Goal: Task Accomplishment & Management: Complete application form

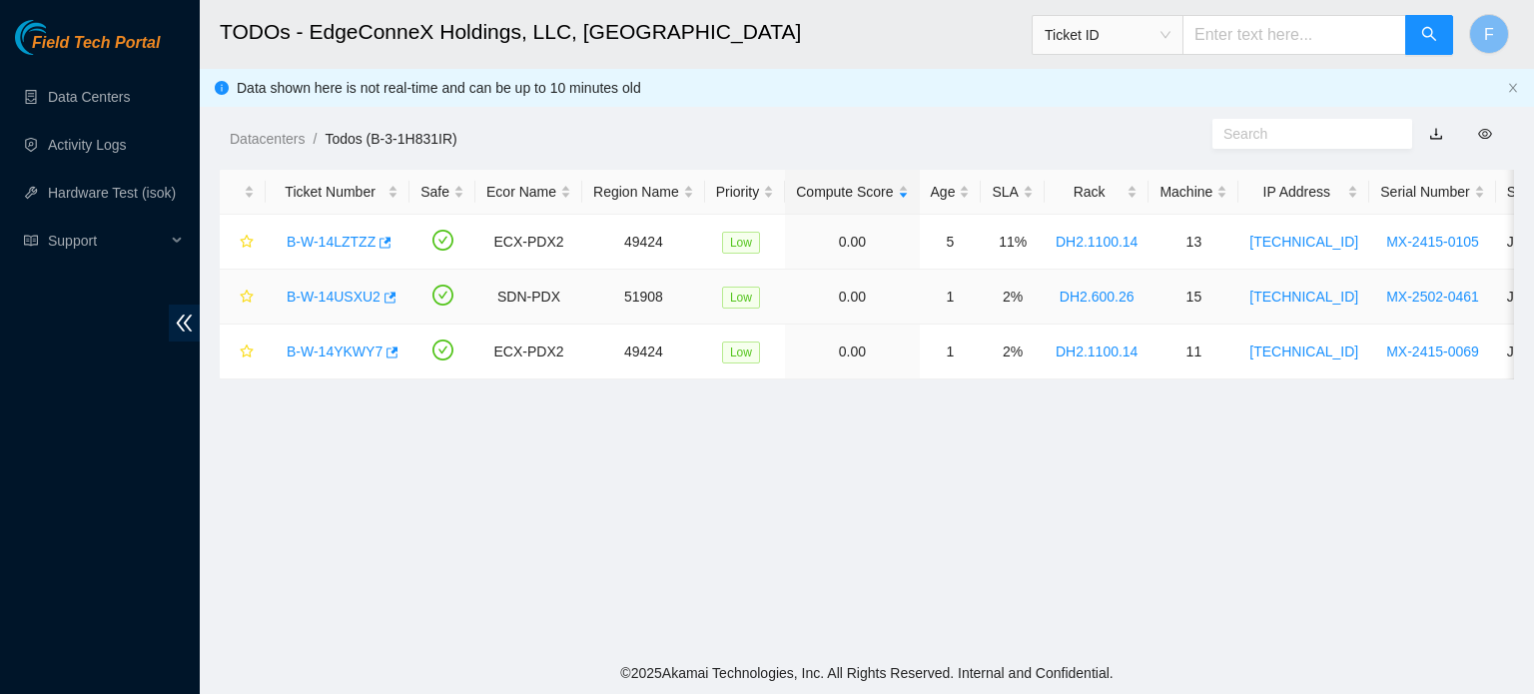
click at [344, 291] on link "B-W-14USXU2" at bounding box center [334, 297] width 94 height 16
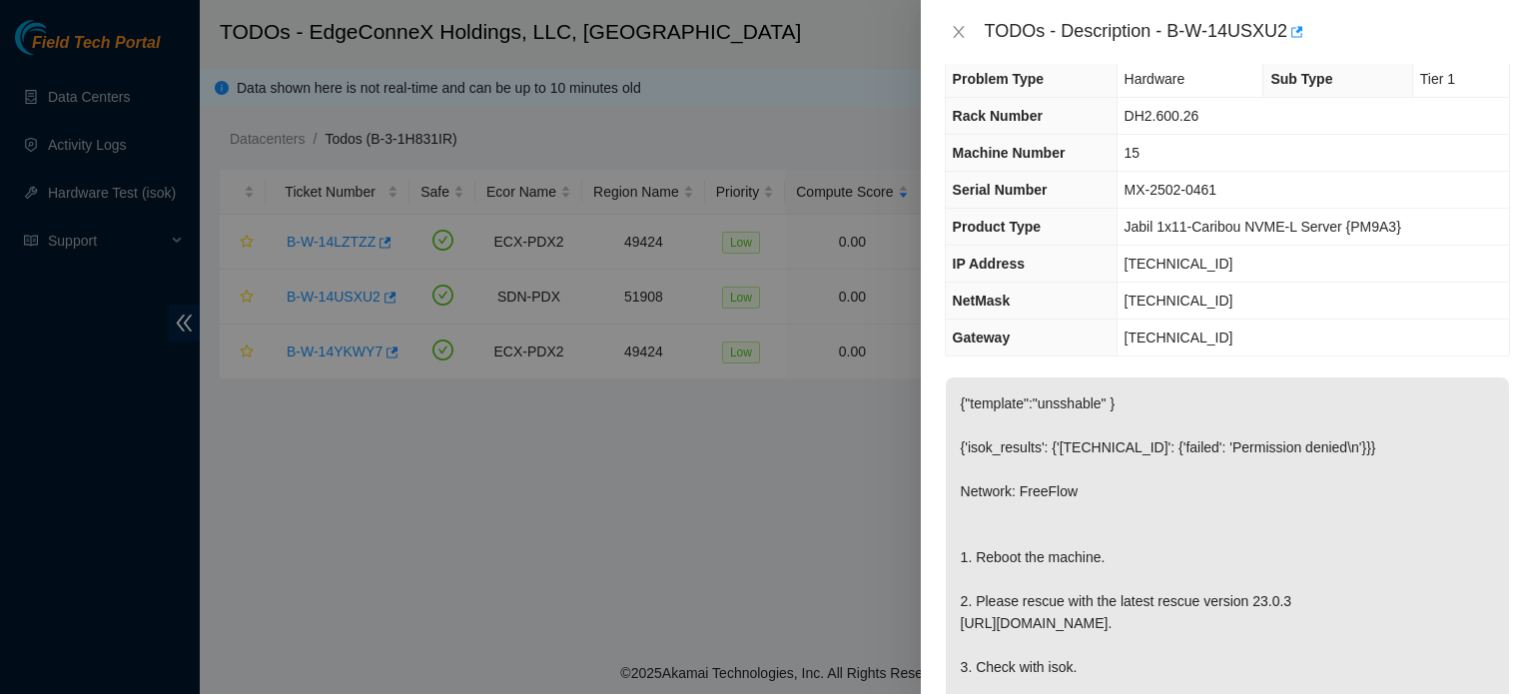
scroll to position [23, 0]
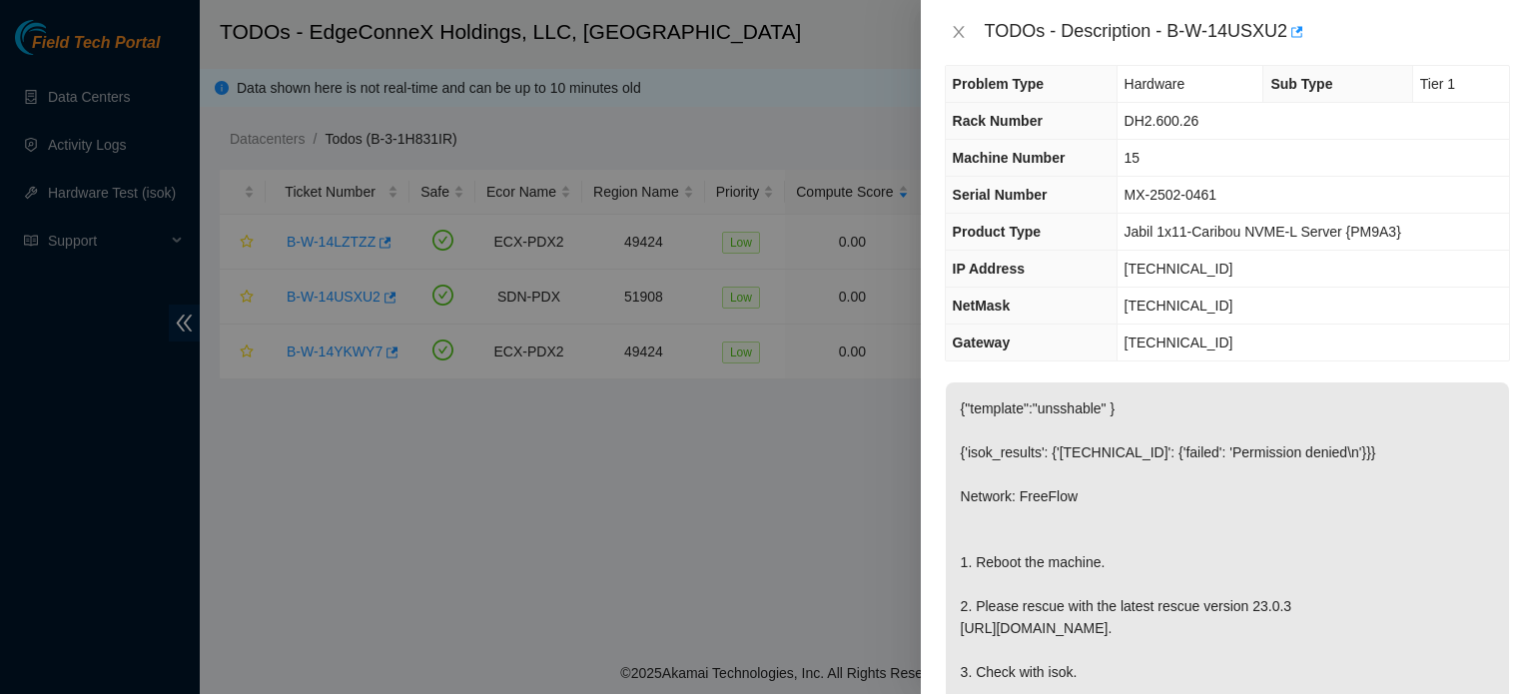
drag, startPoint x: 1520, startPoint y: 294, endPoint x: 842, endPoint y: 456, distance: 697.3
click at [842, 456] on div at bounding box center [767, 347] width 1534 height 694
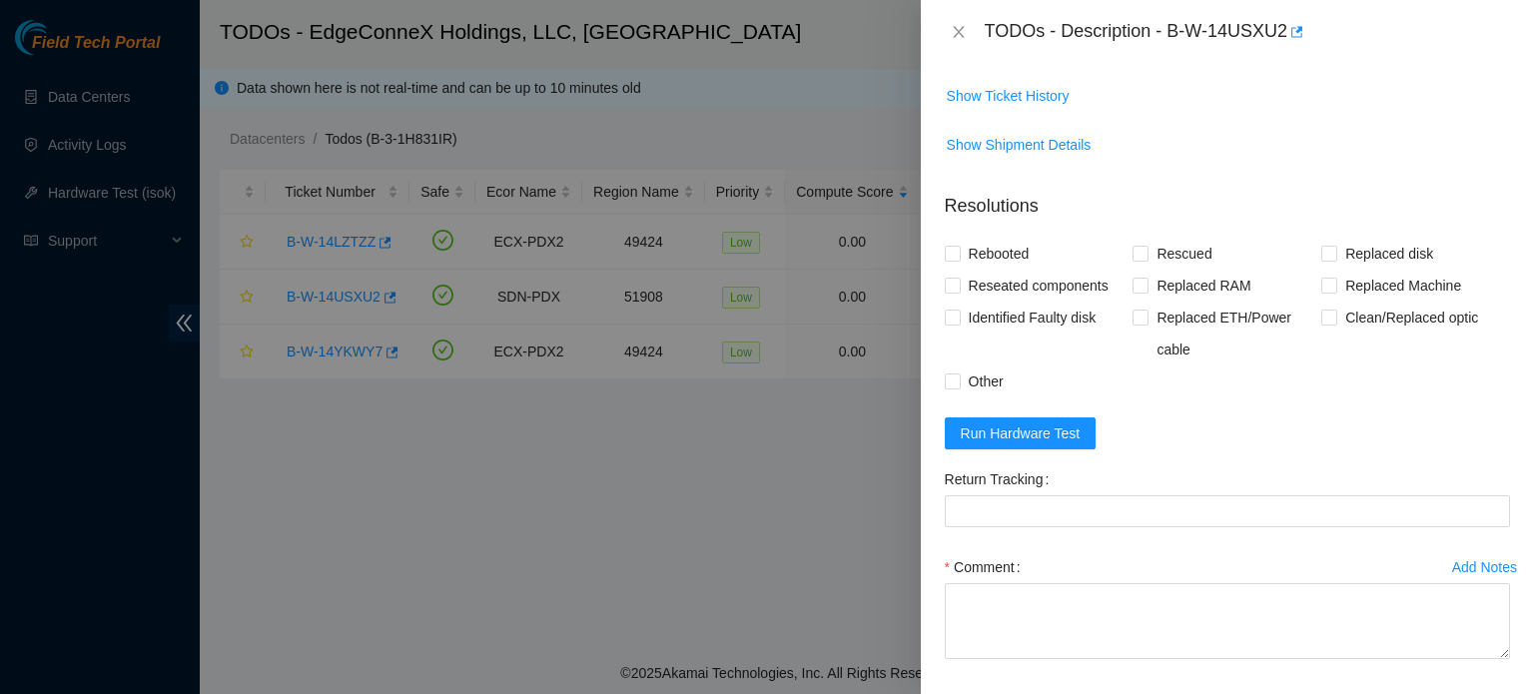
scroll to position [736, 0]
click at [952, 262] on input "Rebooted" at bounding box center [952, 255] width 14 height 14
checkbox input "true"
click at [1136, 262] on input "Rescued" at bounding box center [1139, 255] width 14 height 14
checkbox input "true"
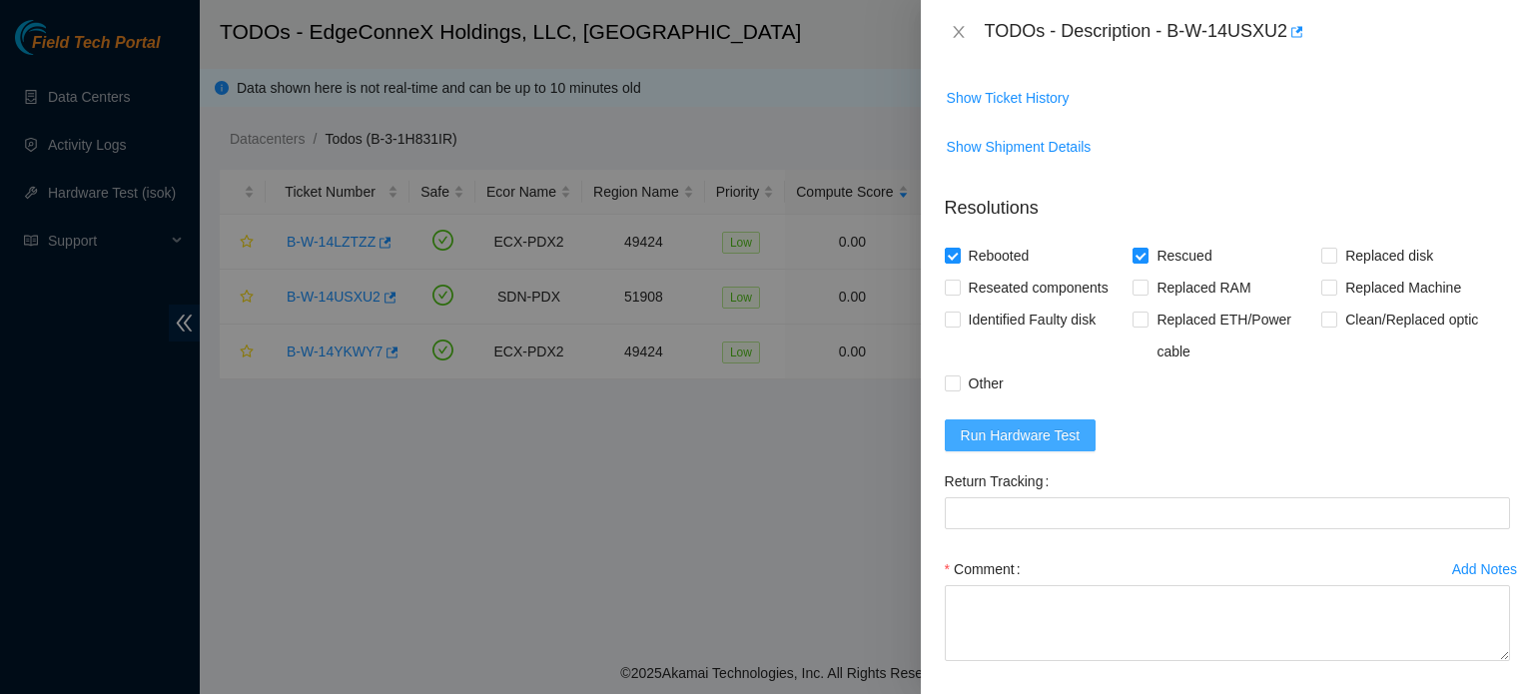
click at [1003, 446] on span "Run Hardware Test" at bounding box center [1021, 435] width 120 height 22
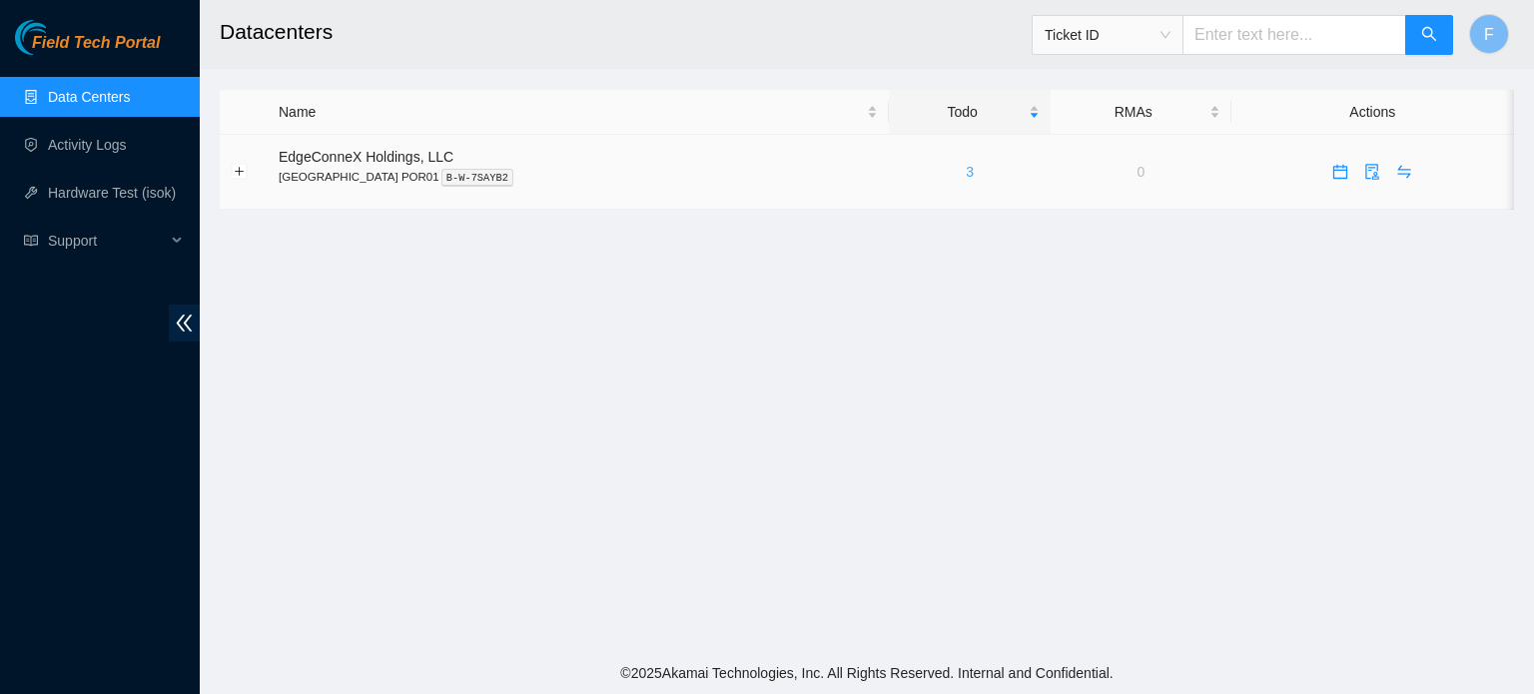
click at [966, 170] on link "3" at bounding box center [970, 172] width 8 height 16
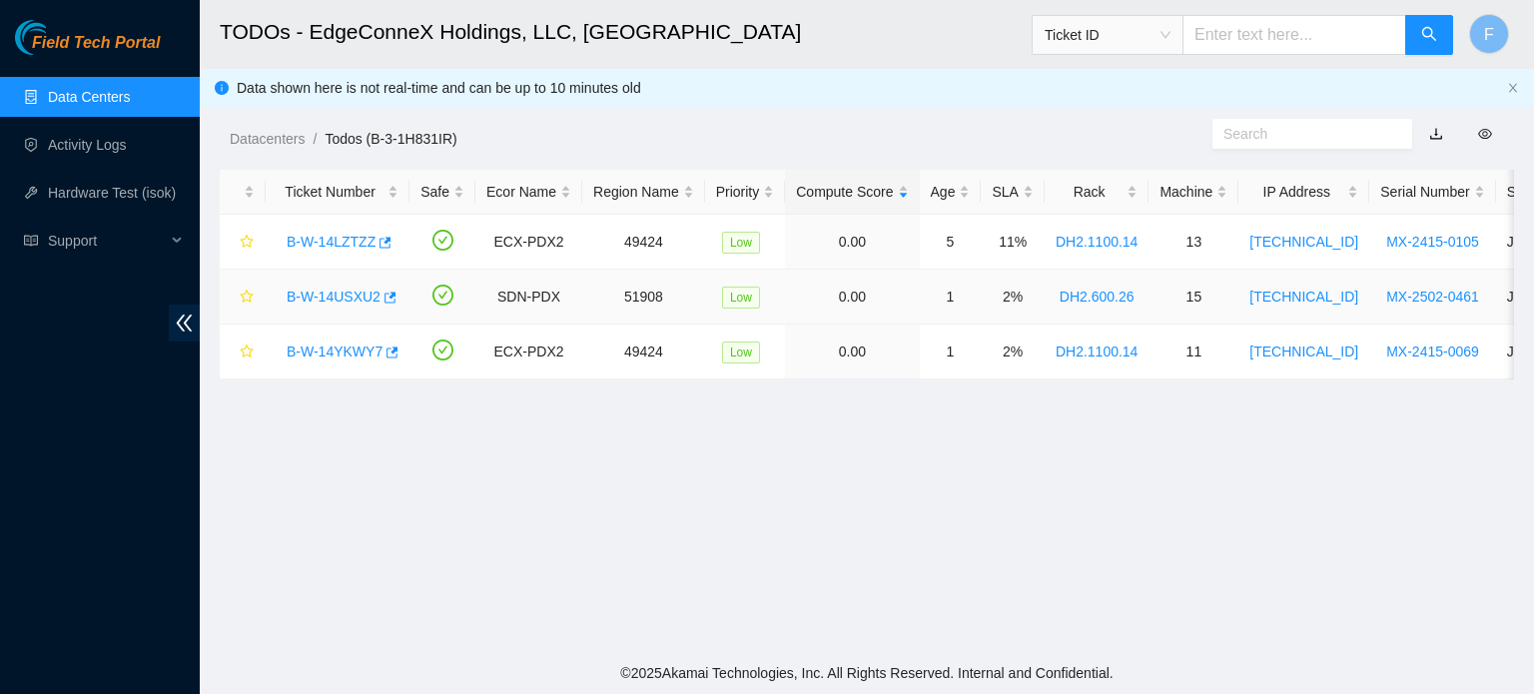
click at [333, 299] on link "B-W-14USXU2" at bounding box center [334, 297] width 94 height 16
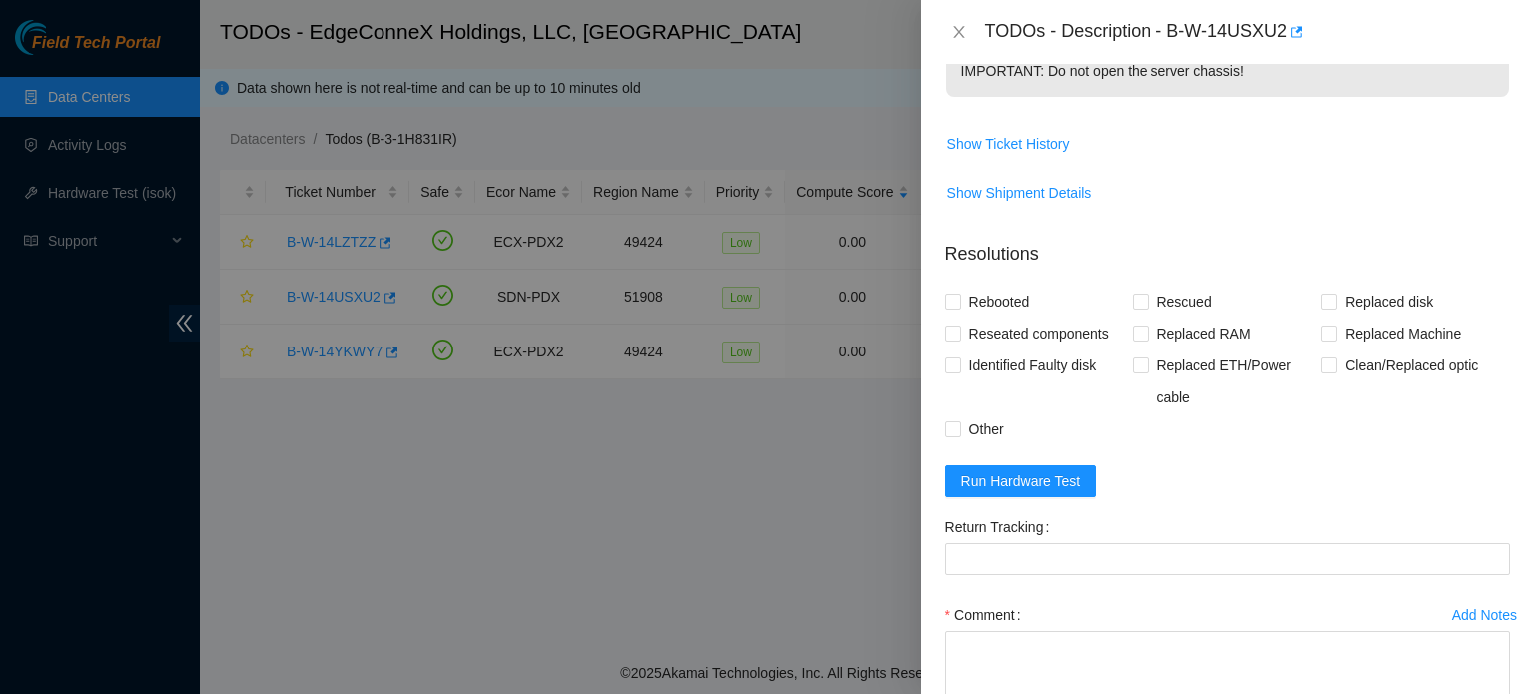
scroll to position [698, 0]
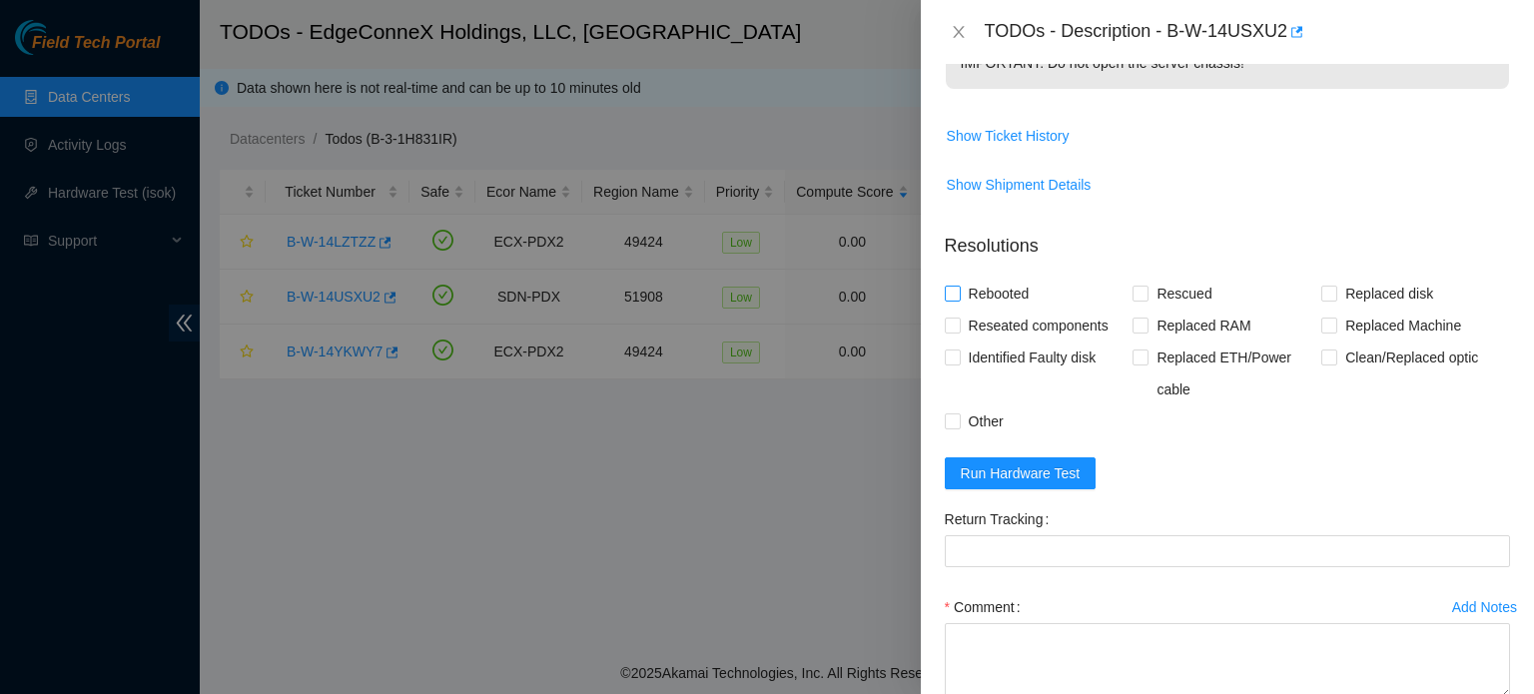
click at [958, 300] on input "Rebooted" at bounding box center [952, 293] width 14 height 14
checkbox input "true"
click at [1132, 300] on input "Rescued" at bounding box center [1139, 293] width 14 height 14
checkbox input "true"
click at [988, 484] on span "Run Hardware Test" at bounding box center [1021, 473] width 120 height 22
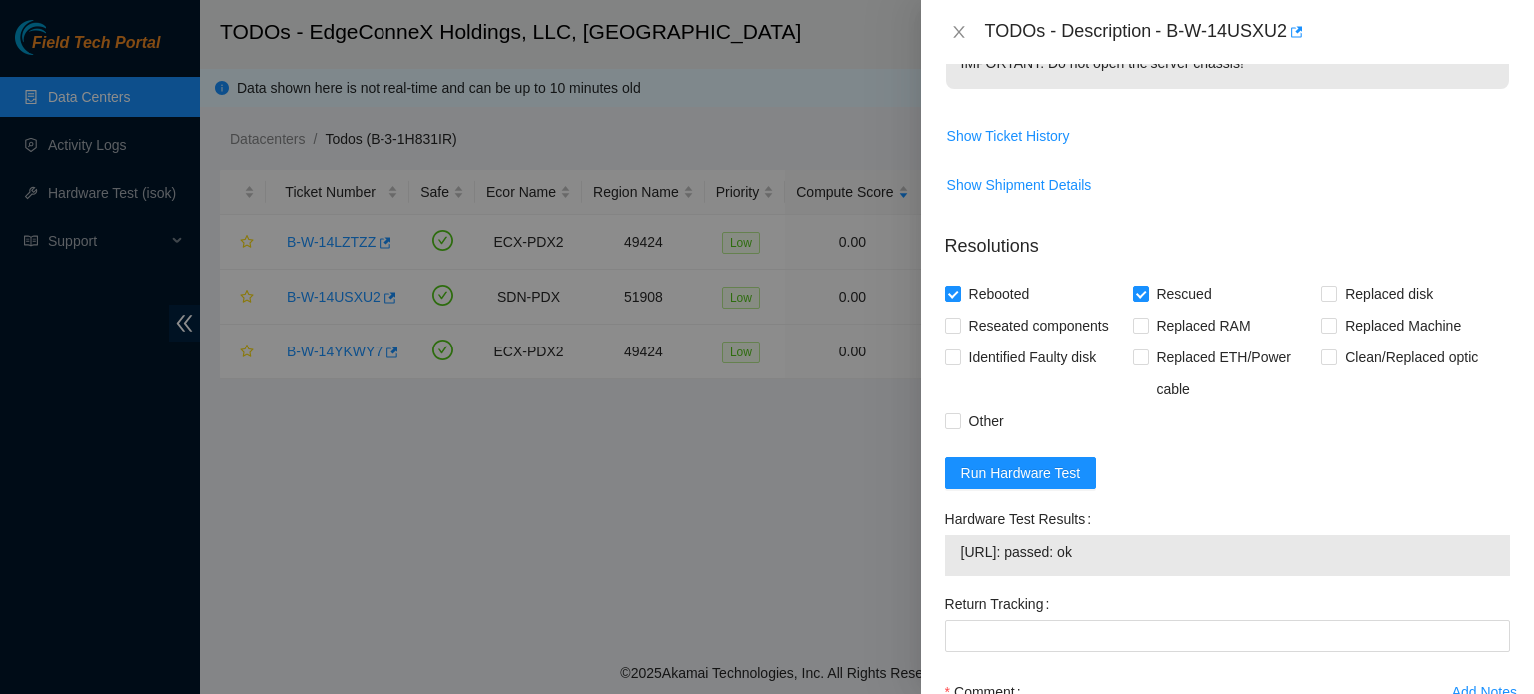
scroll to position [946, 0]
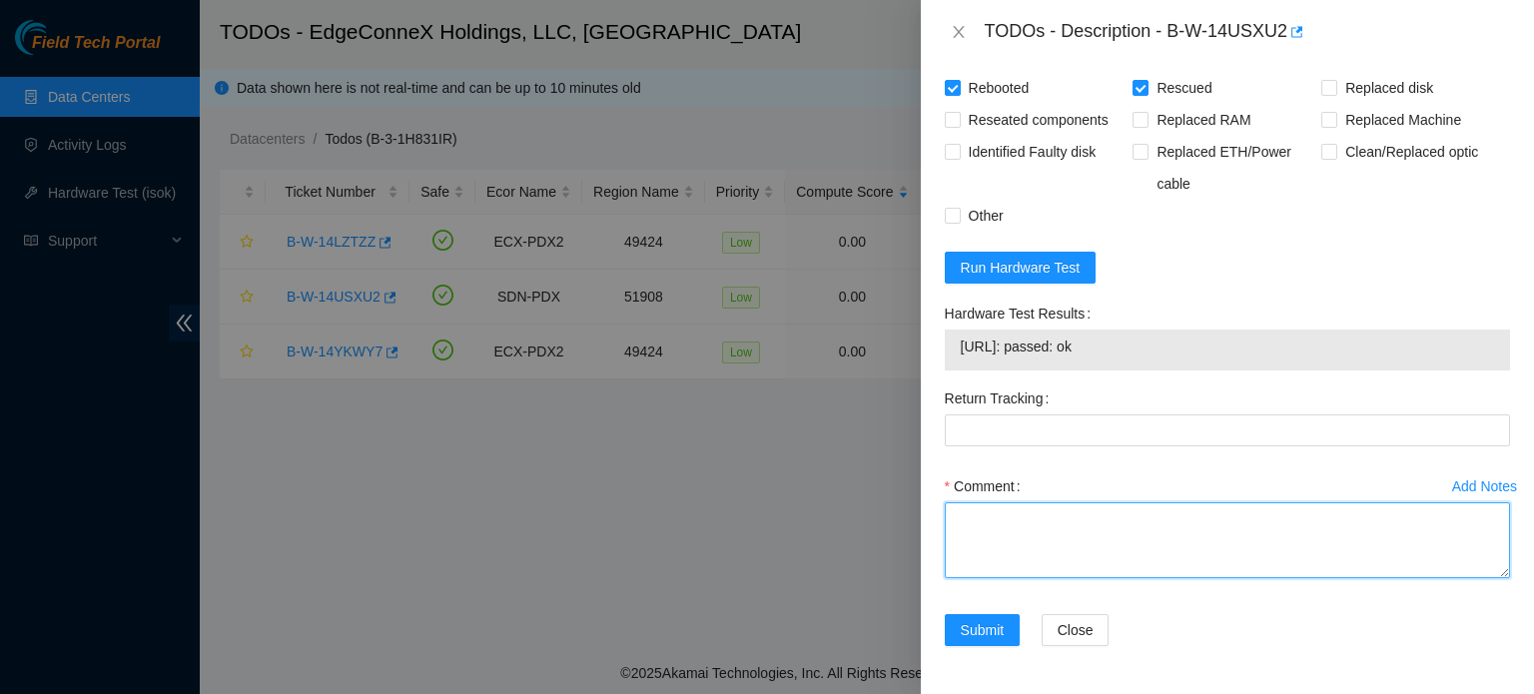
click at [1015, 550] on textarea "Comment" at bounding box center [1227, 540] width 565 height 76
paste textarea "rescued - reboot - configured machine - reboot - isok: <isok test output>"
click at [1100, 568] on textarea "rescued - reboot - configured machine - reboot - isok: <isok test output>" at bounding box center [1227, 540] width 565 height 76
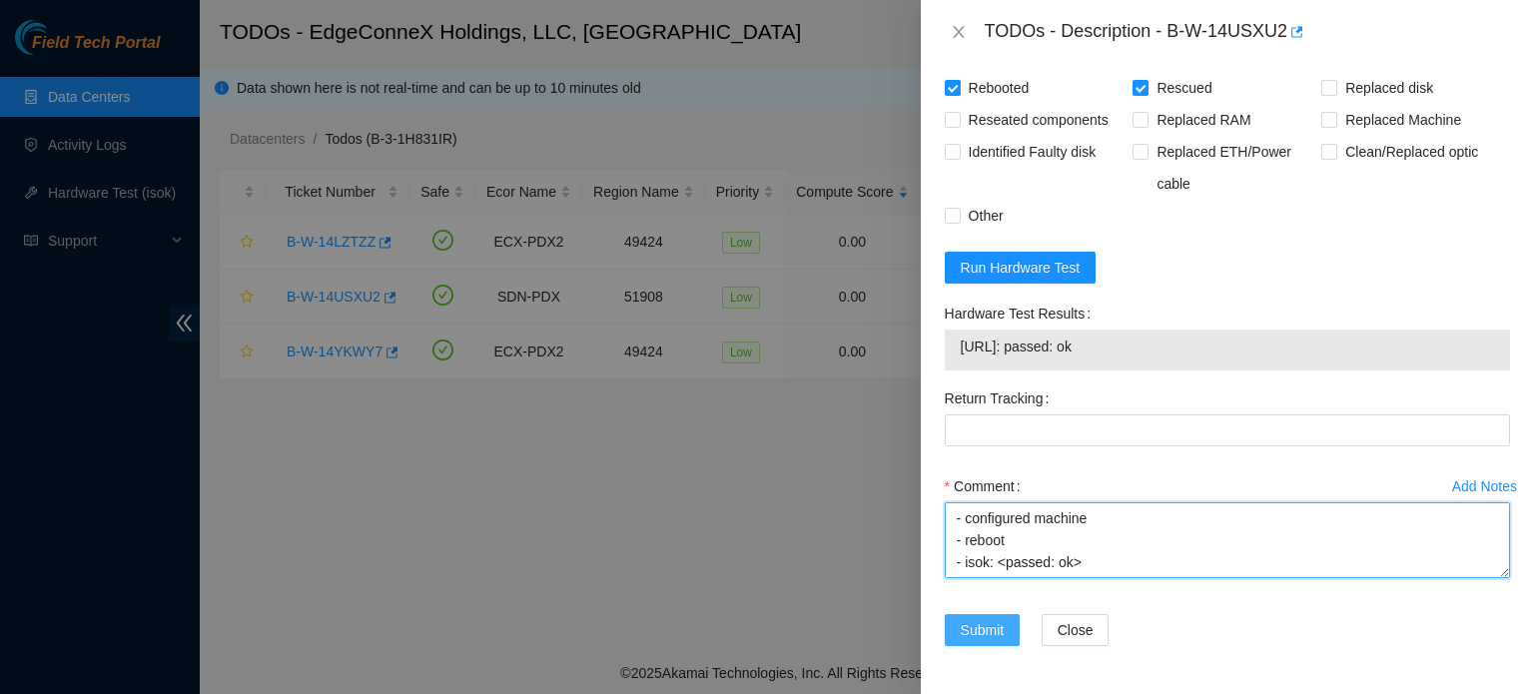
type textarea "rescued - reboot - configured machine - reboot - isok: <passed: ok>"
click at [983, 638] on span "Submit" at bounding box center [983, 630] width 44 height 22
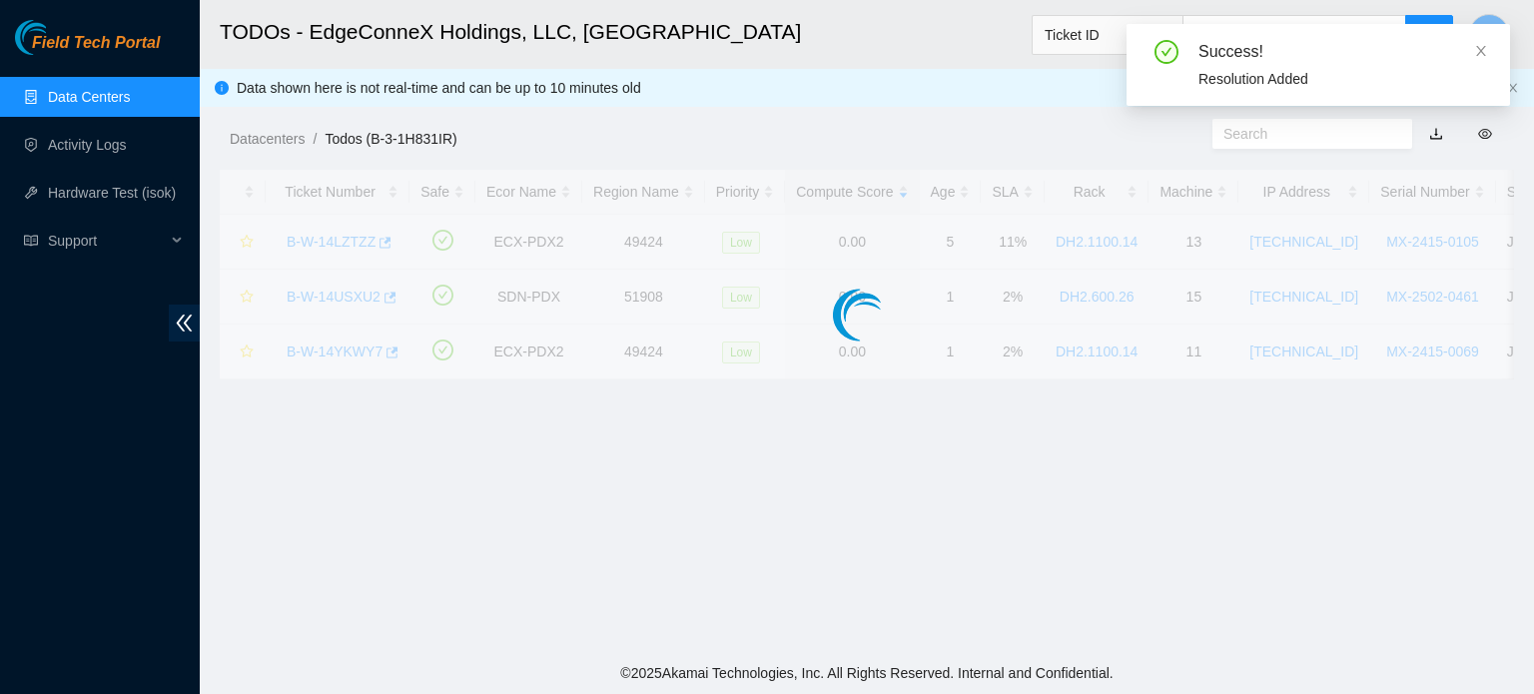
scroll to position [548, 0]
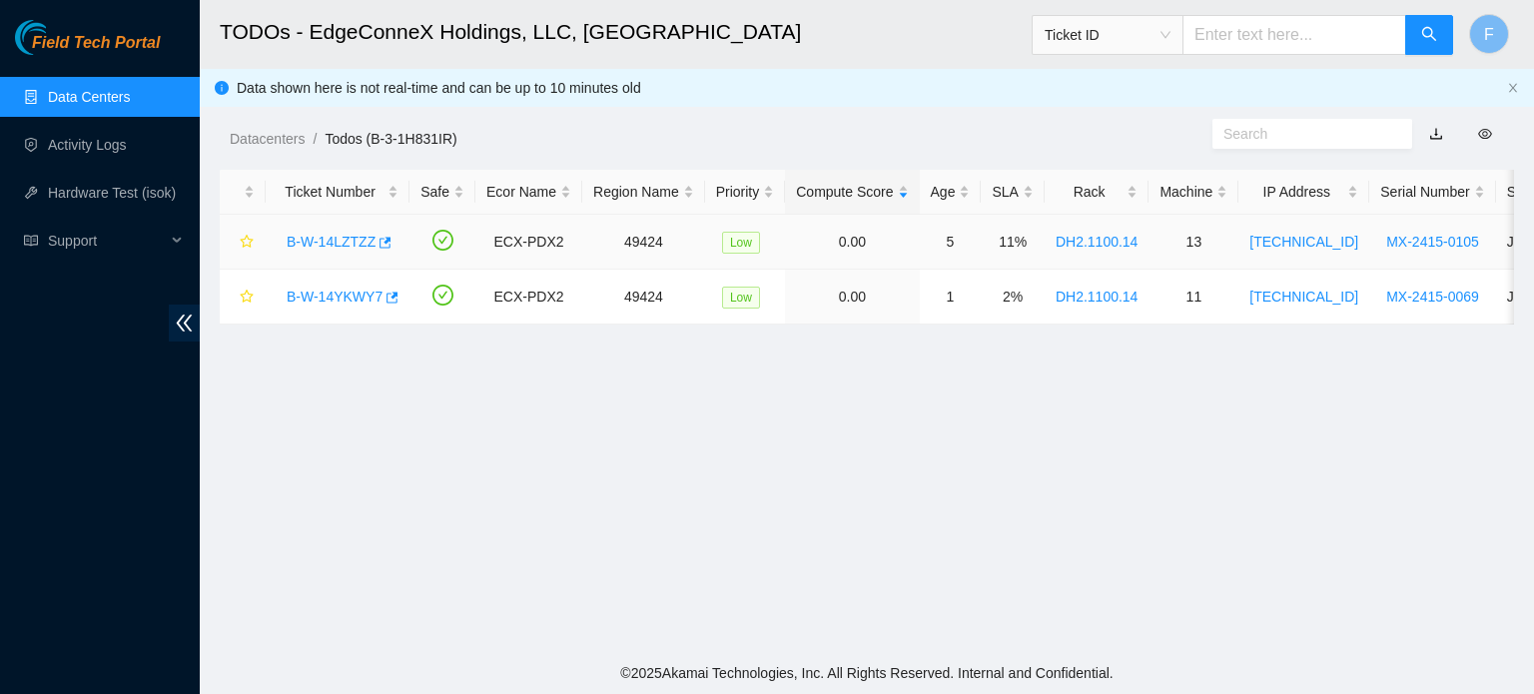
click at [309, 243] on link "B-W-14LZTZZ" at bounding box center [331, 242] width 89 height 16
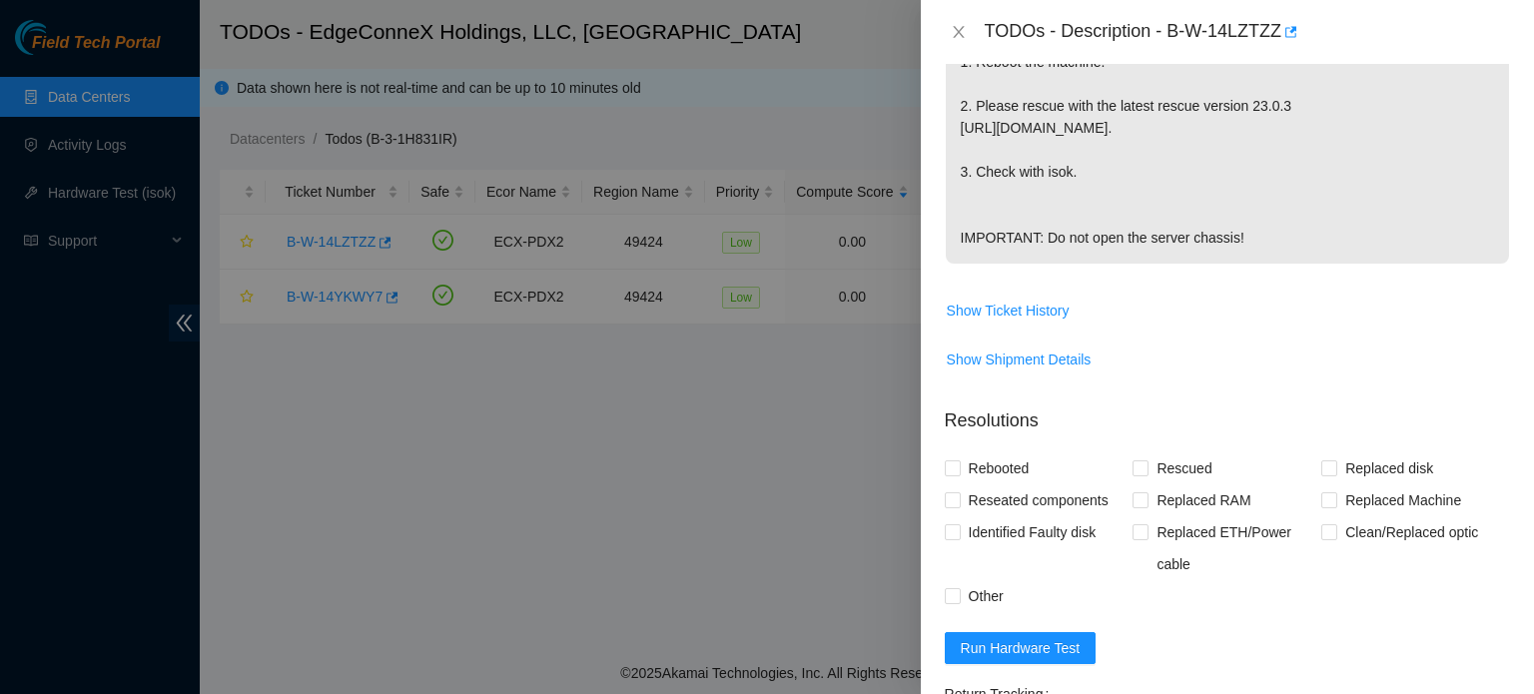
scroll to position [601, 0]
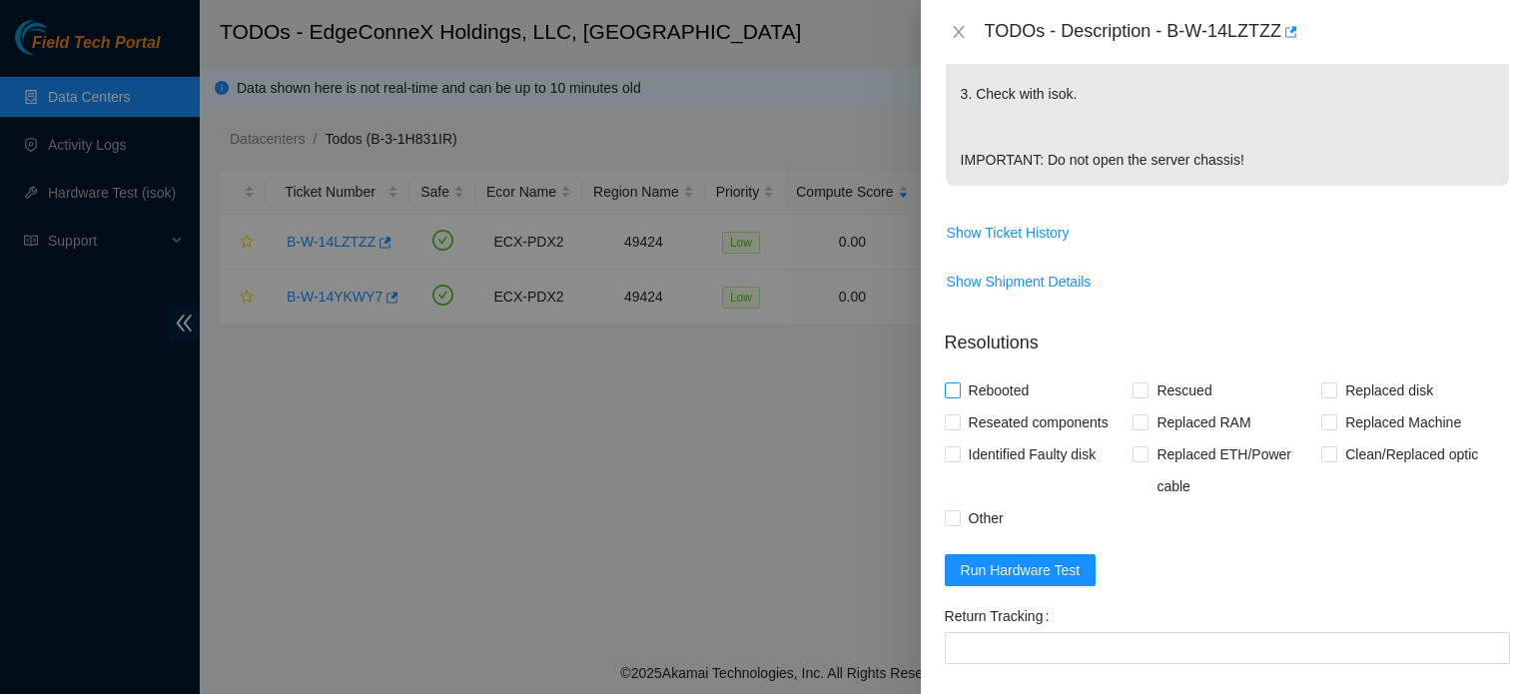
click at [953, 396] on input "Rebooted" at bounding box center [952, 389] width 14 height 14
checkbox input "true"
click at [1140, 396] on input "Rescued" at bounding box center [1139, 389] width 14 height 14
checkbox input "true"
click at [1018, 581] on span "Run Hardware Test" at bounding box center [1021, 570] width 120 height 22
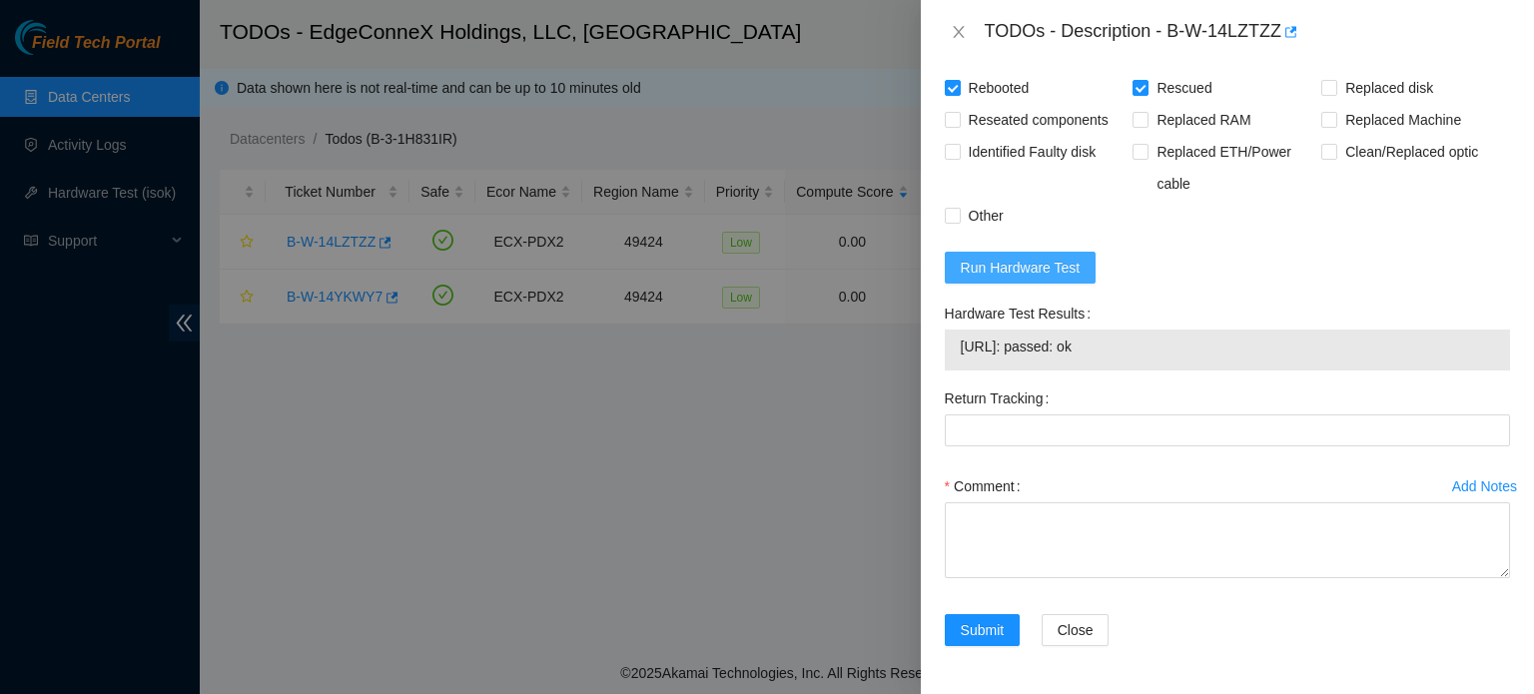
scroll to position [946, 0]
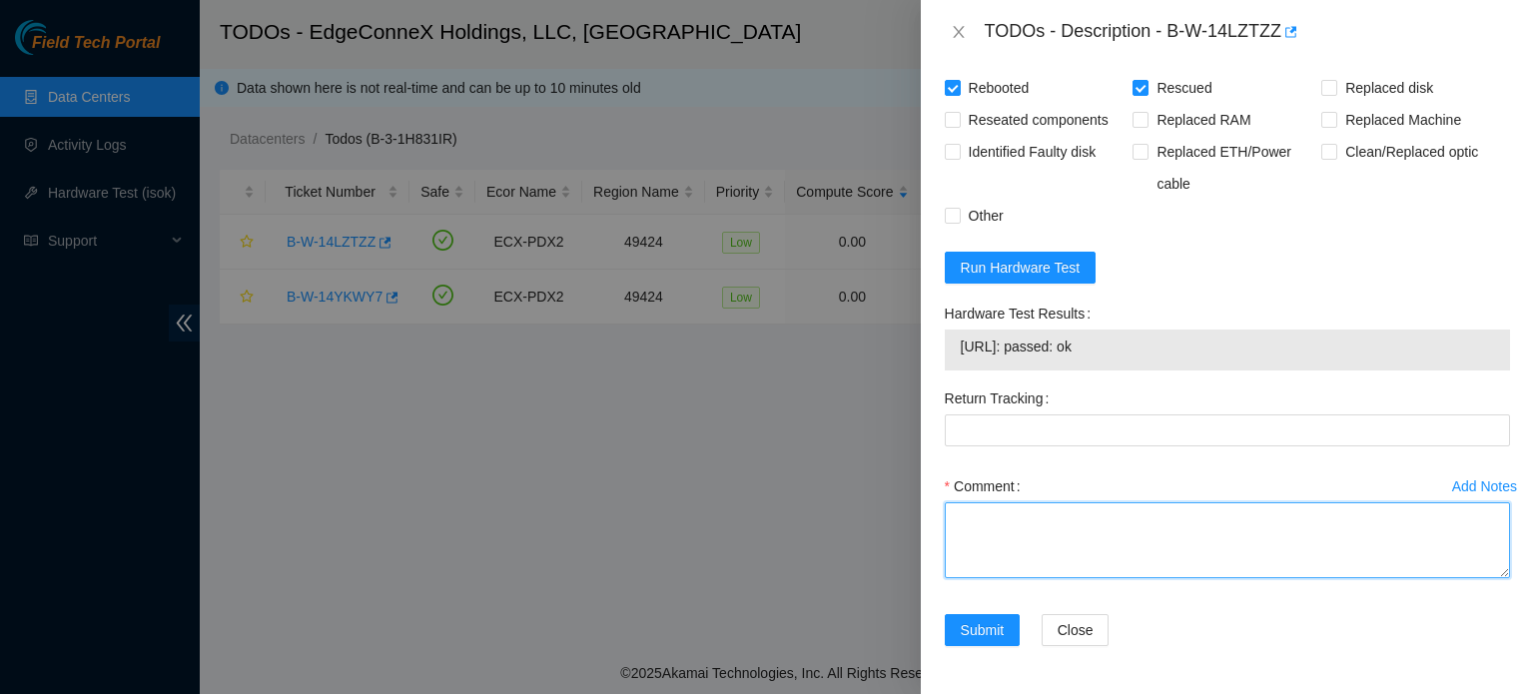
click at [1011, 529] on textarea "Comment" at bounding box center [1227, 540] width 565 height 76
paste textarea "rescued - reboot - configured machine - reboot - isok: <isok test output>"
click at [1101, 566] on textarea "rescued - reboot - configured machine - reboot - isok: <isok test output>" at bounding box center [1227, 540] width 565 height 76
type textarea "rescued - reboot - configured machine - reboot - isok: <passed ok>"
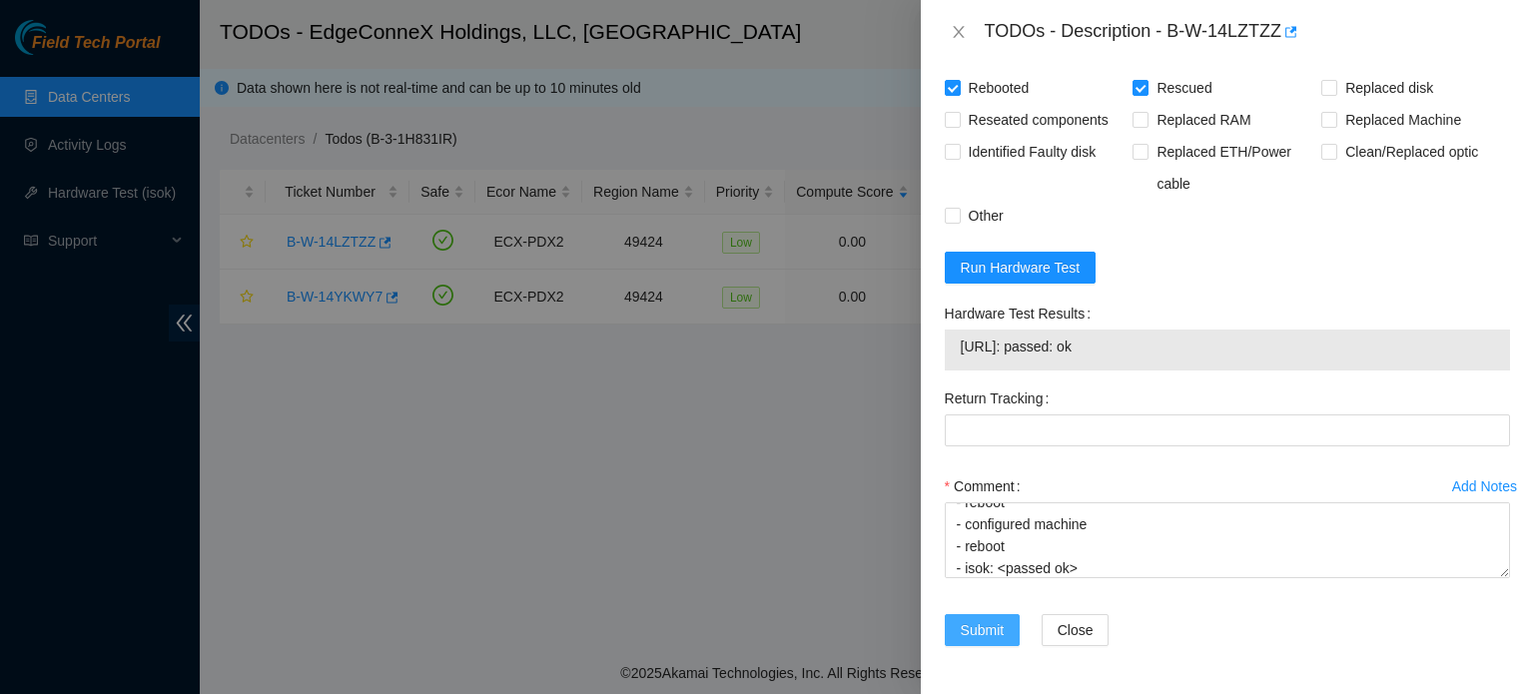
click at [981, 630] on span "Submit" at bounding box center [983, 630] width 44 height 22
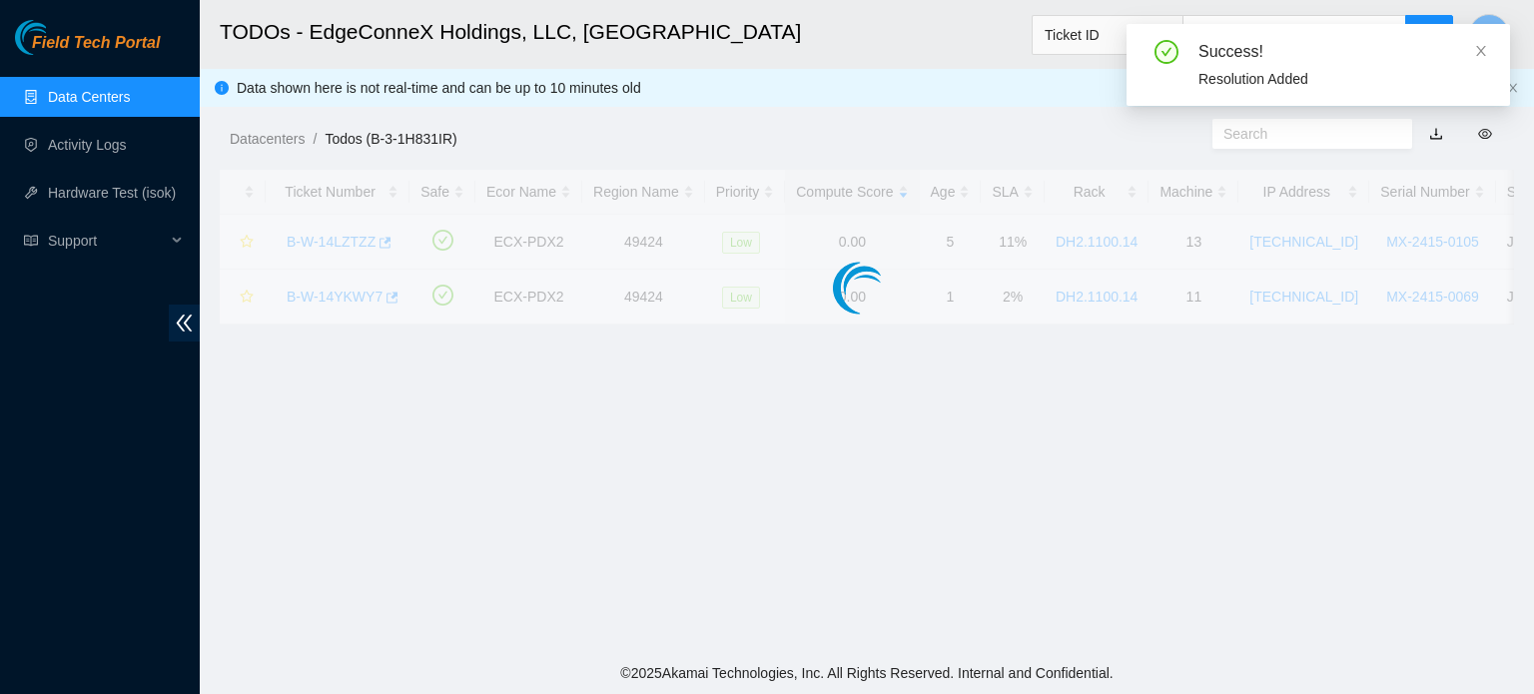
scroll to position [548, 0]
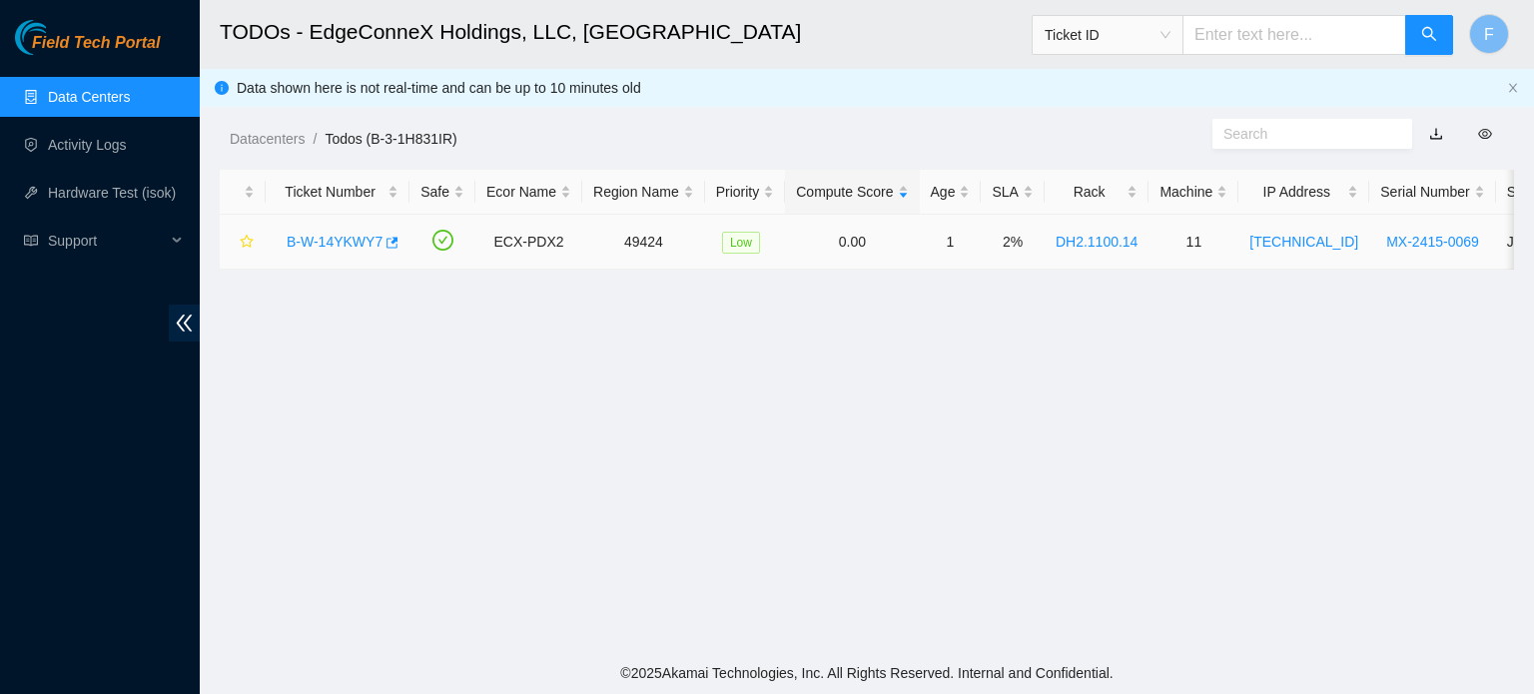
click at [337, 241] on link "B-W-14YKWY7" at bounding box center [335, 242] width 96 height 16
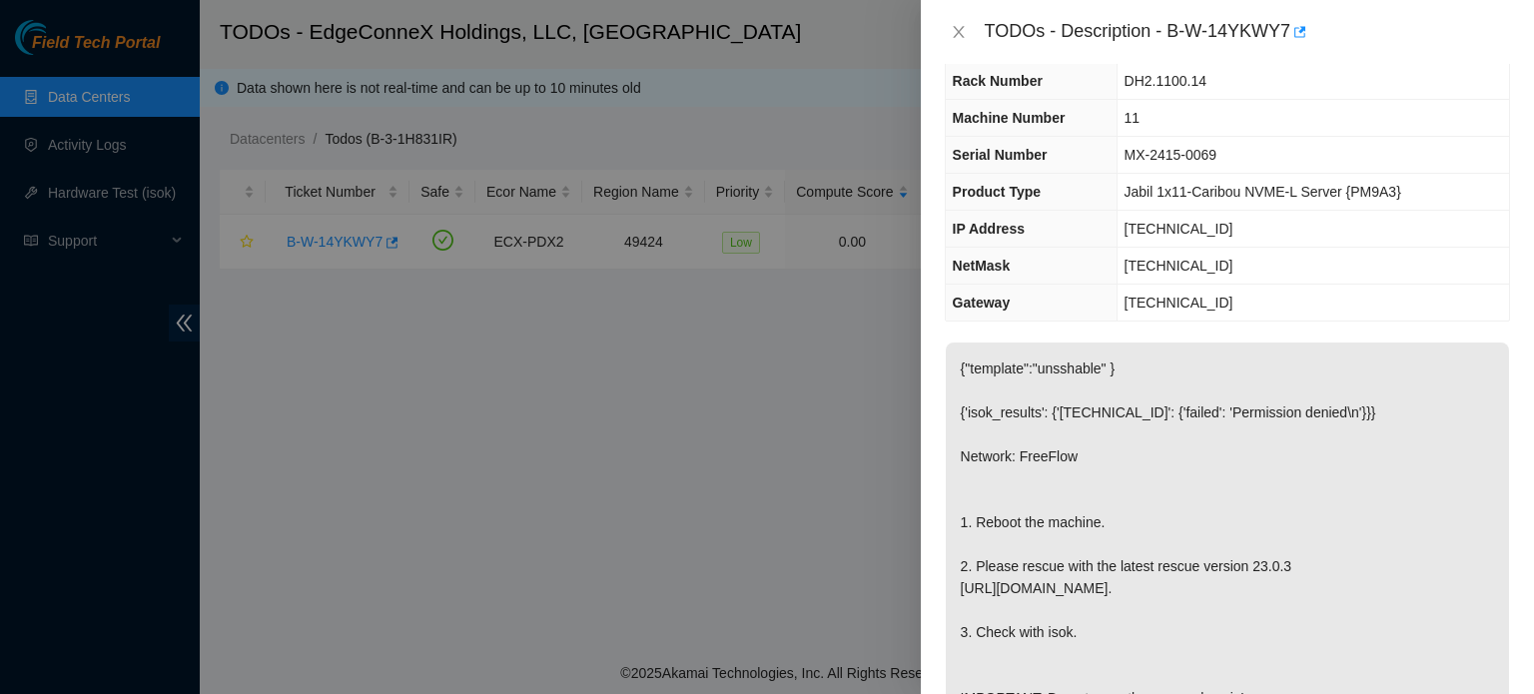
scroll to position [65, 0]
click at [1306, 265] on td "255.255.255.192" at bounding box center [1312, 264] width 392 height 37
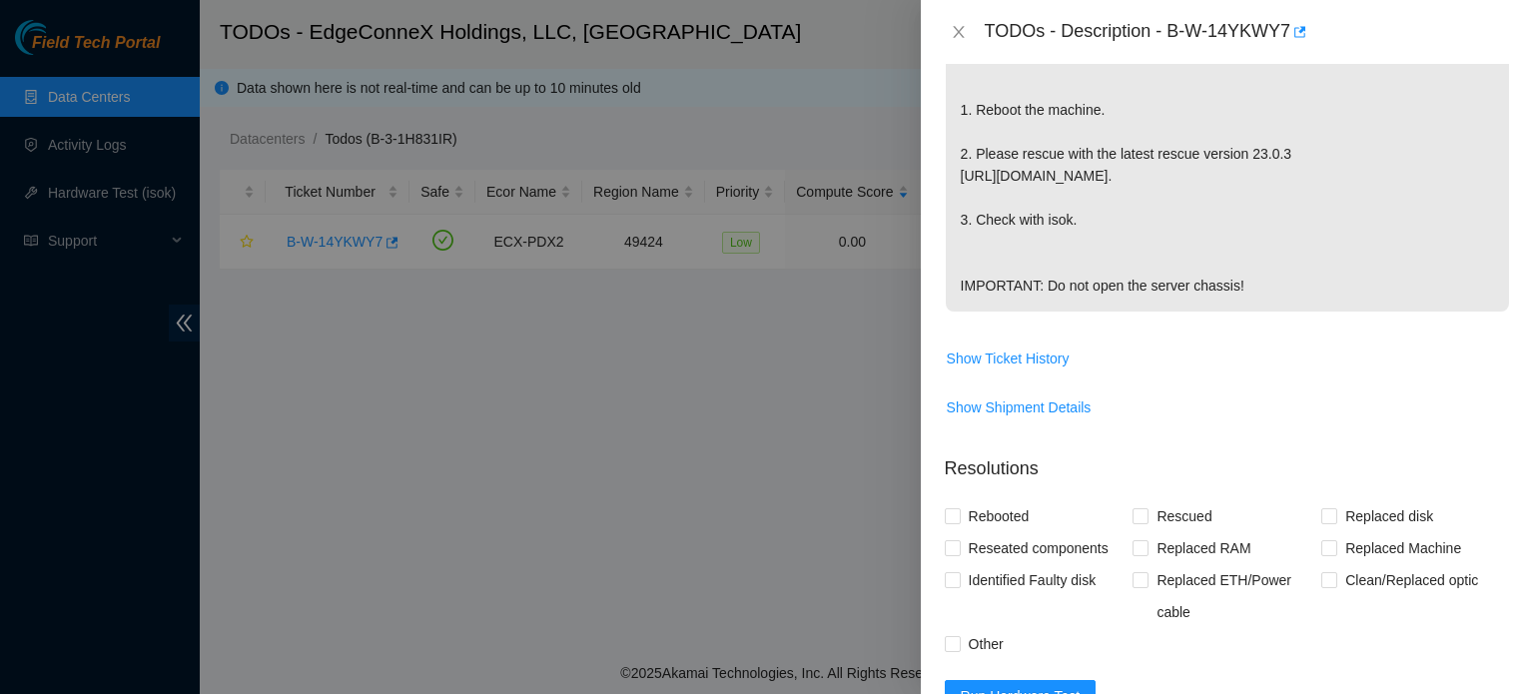
scroll to position [479, 0]
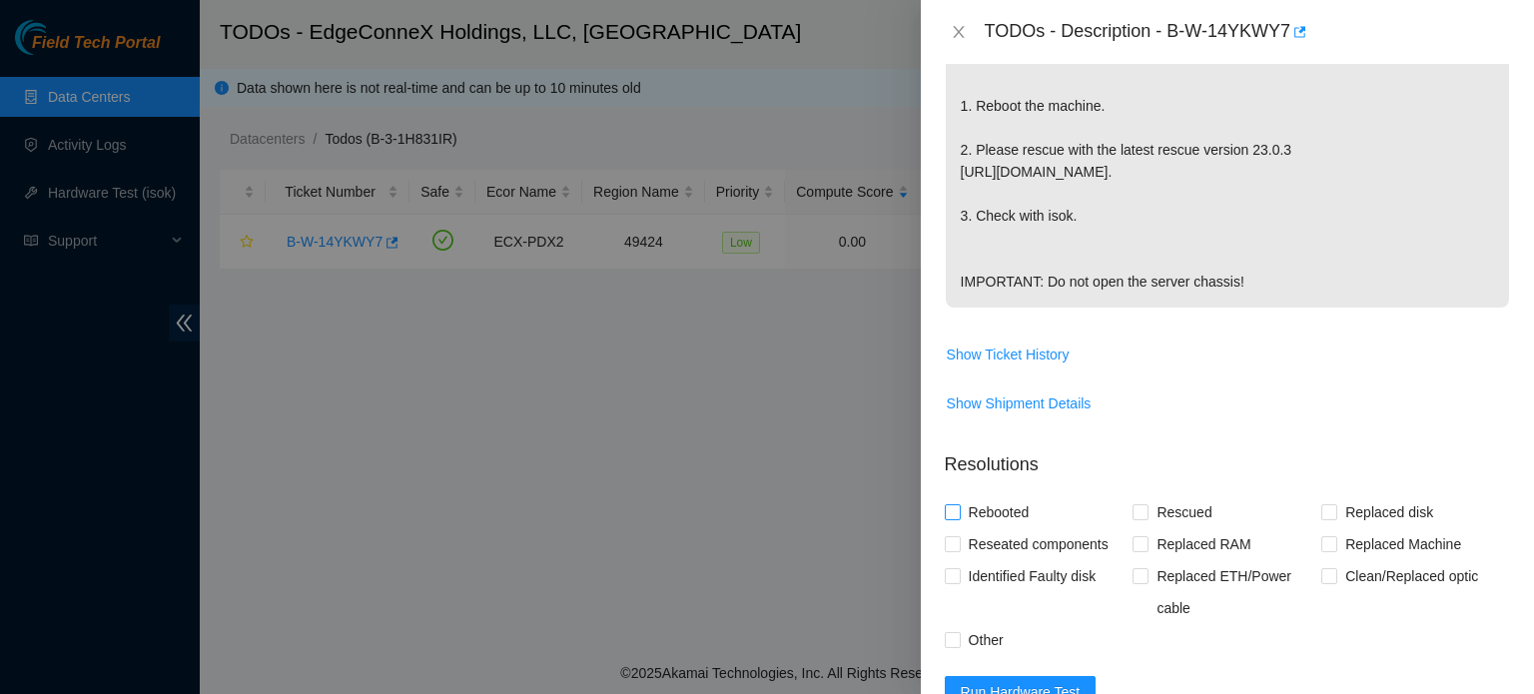
click at [947, 518] on input "Rebooted" at bounding box center [952, 511] width 14 height 14
checkbox input "true"
click at [1132, 518] on input "Rescued" at bounding box center [1139, 511] width 14 height 14
checkbox input "true"
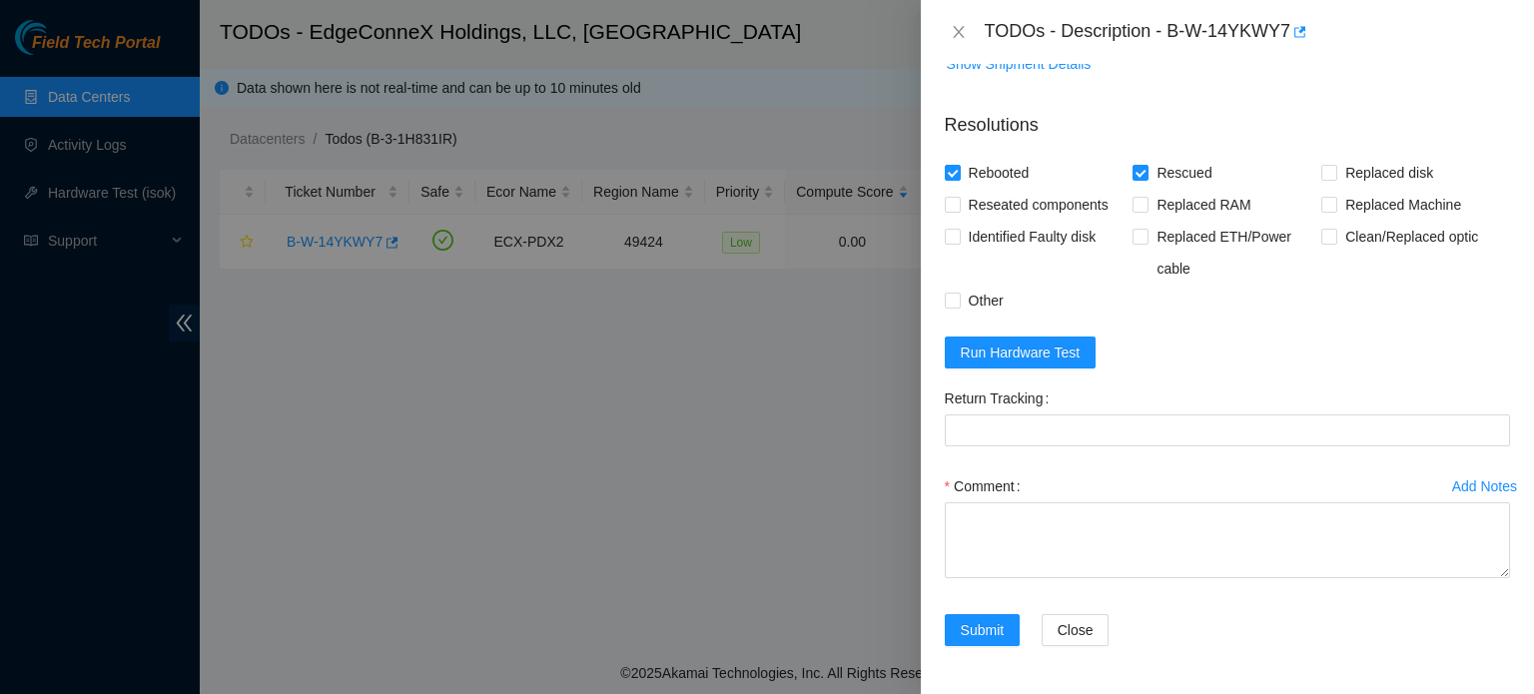
scroll to position [836, 0]
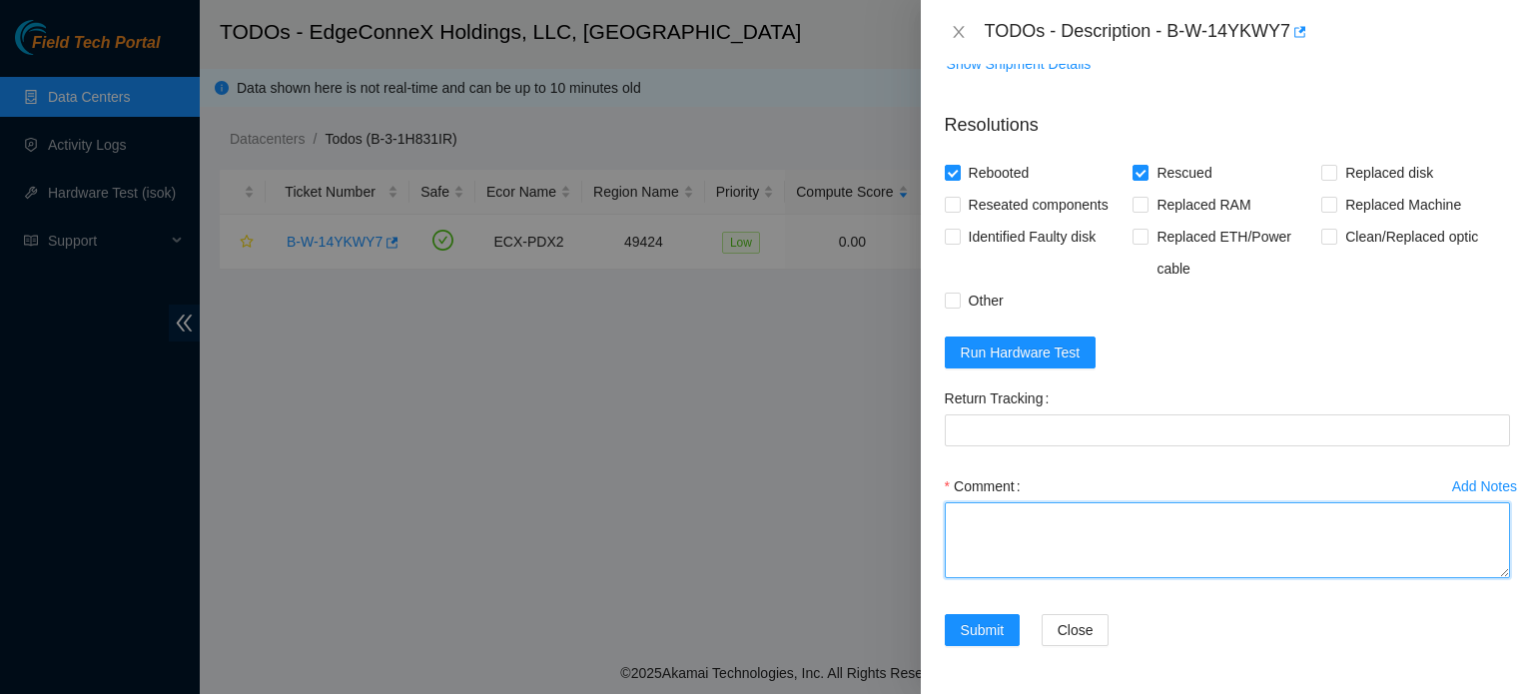
click at [1142, 573] on textarea "Comment" at bounding box center [1227, 540] width 565 height 76
paste textarea "rescued - reboot - configured machine - reboot - isok: <isok test output>"
click at [1101, 578] on textarea "rescued - reboot - configured machine - reboot - isok: <isok test output>" at bounding box center [1227, 540] width 565 height 76
type textarea "rescued - reboot - configured machine - reboot - isok: <passed: ok>"
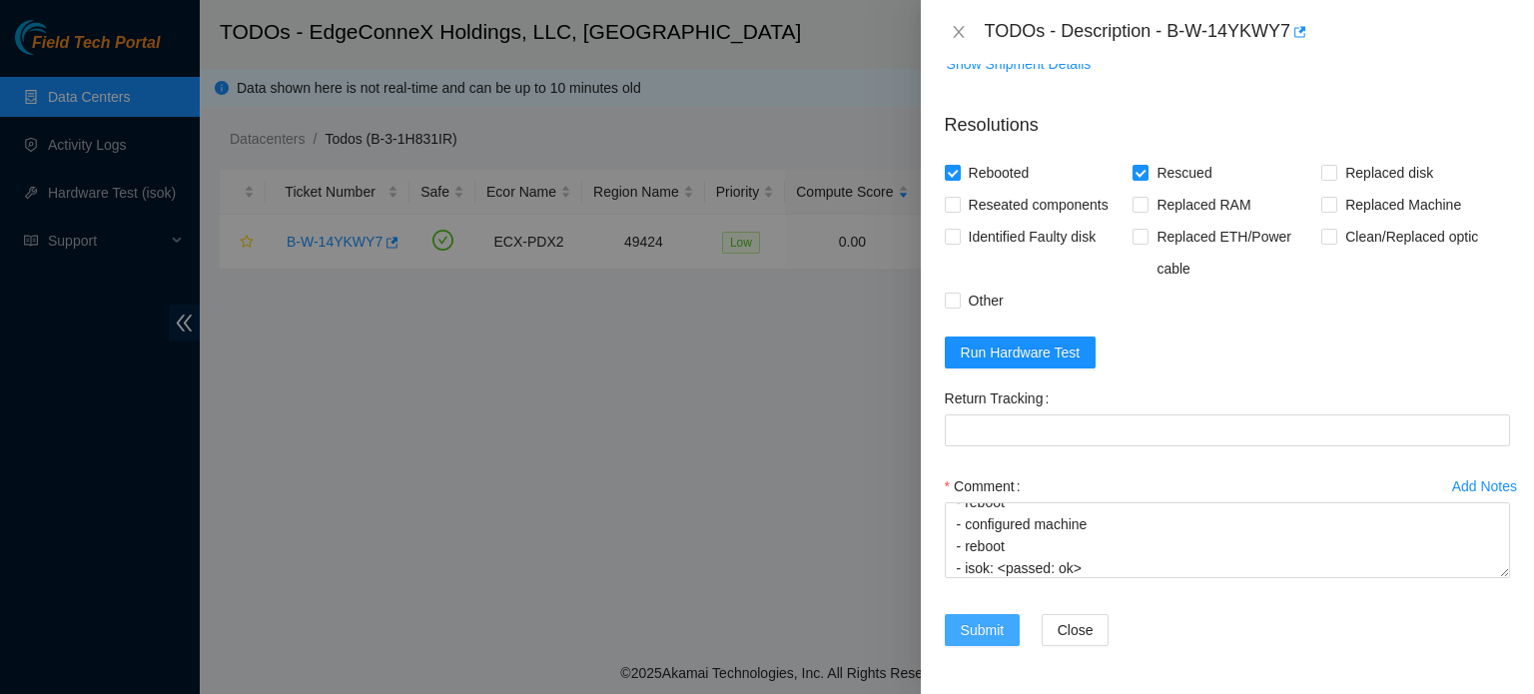
click at [978, 641] on span "Submit" at bounding box center [983, 630] width 44 height 22
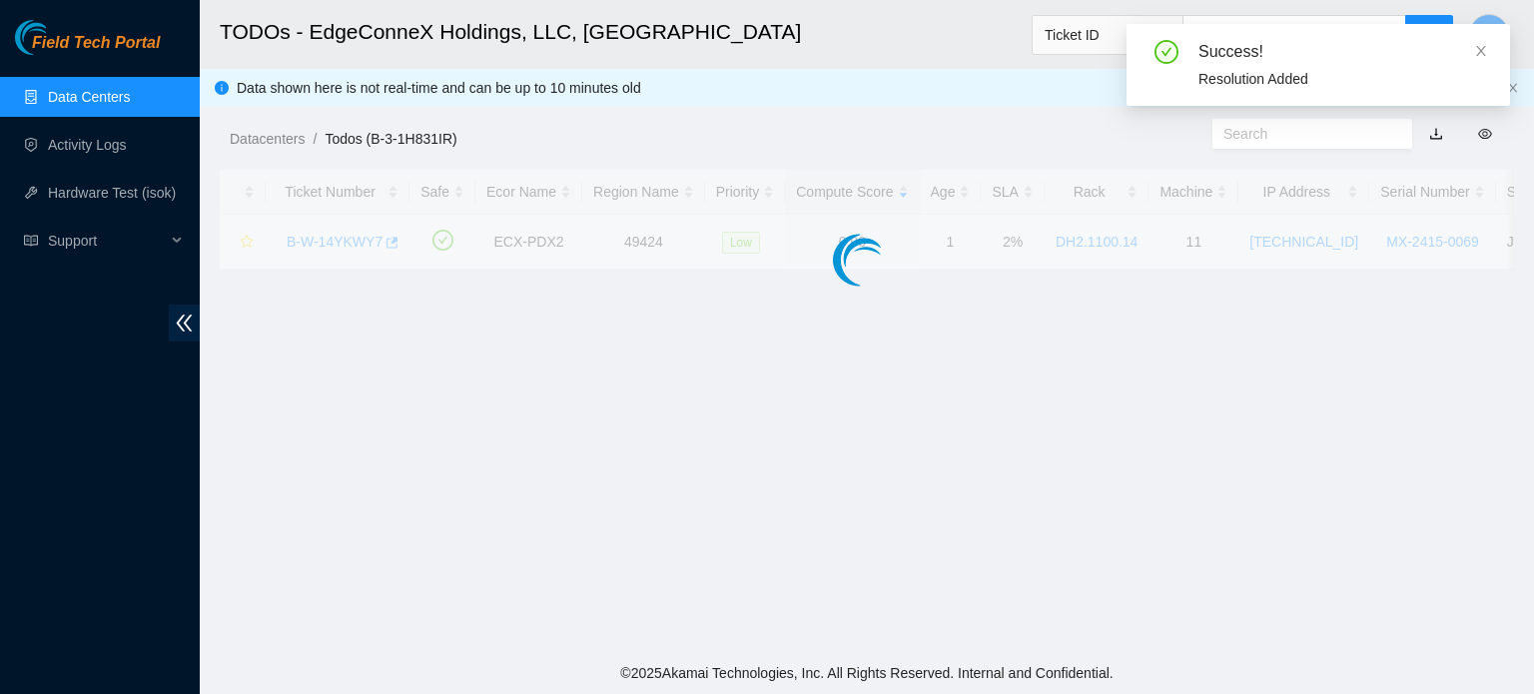
scroll to position [470, 0]
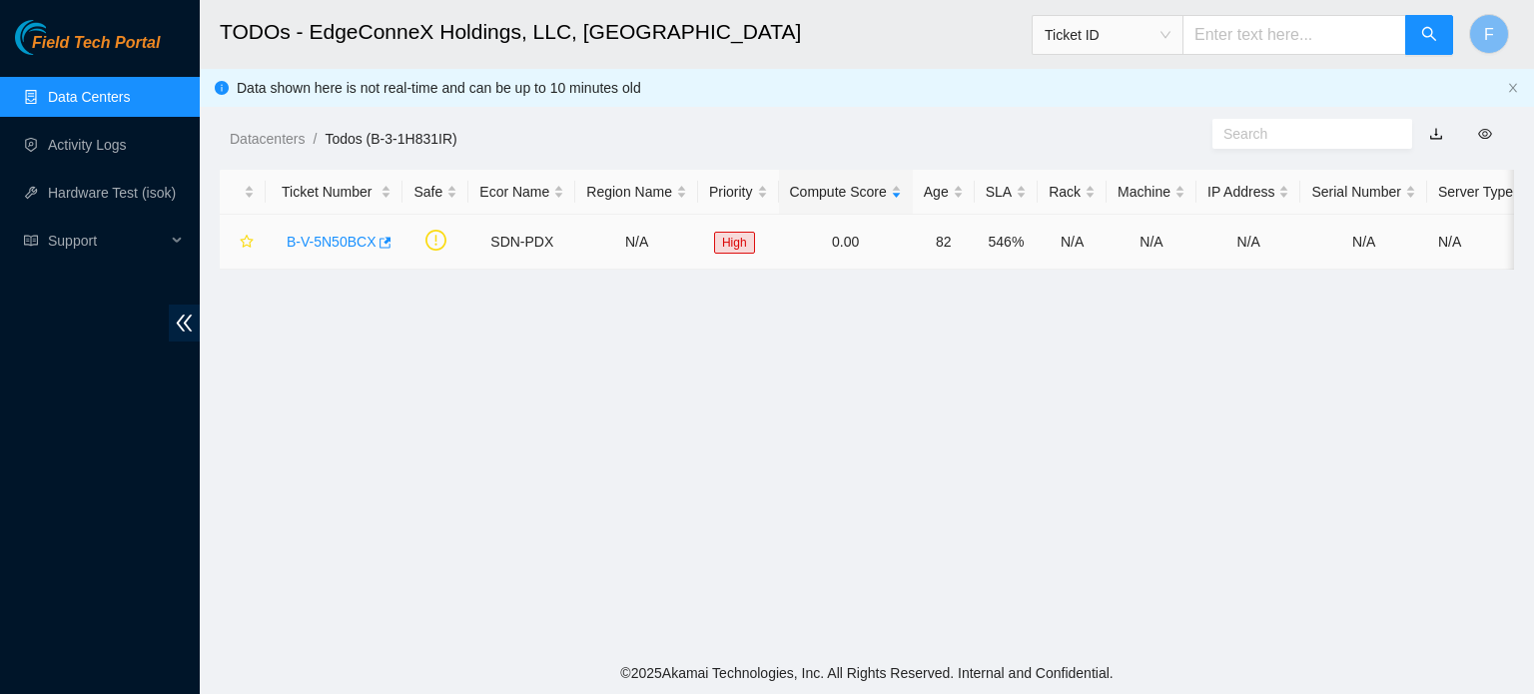
click at [346, 240] on link "B-V-5N50BCX" at bounding box center [331, 242] width 89 height 16
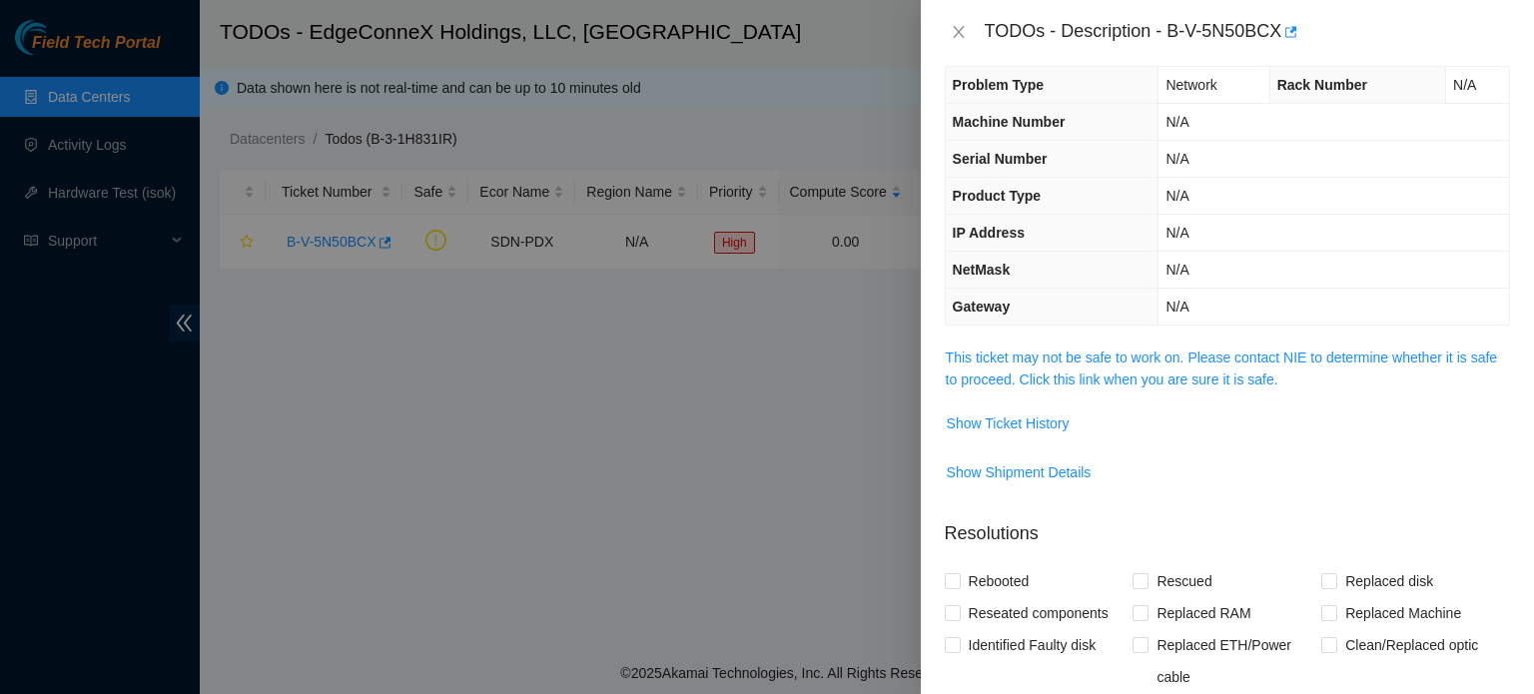
scroll to position [24, 0]
click at [1136, 358] on link "This ticket may not be safe to work on. Please contact NIE to determine whether…" at bounding box center [1221, 366] width 551 height 38
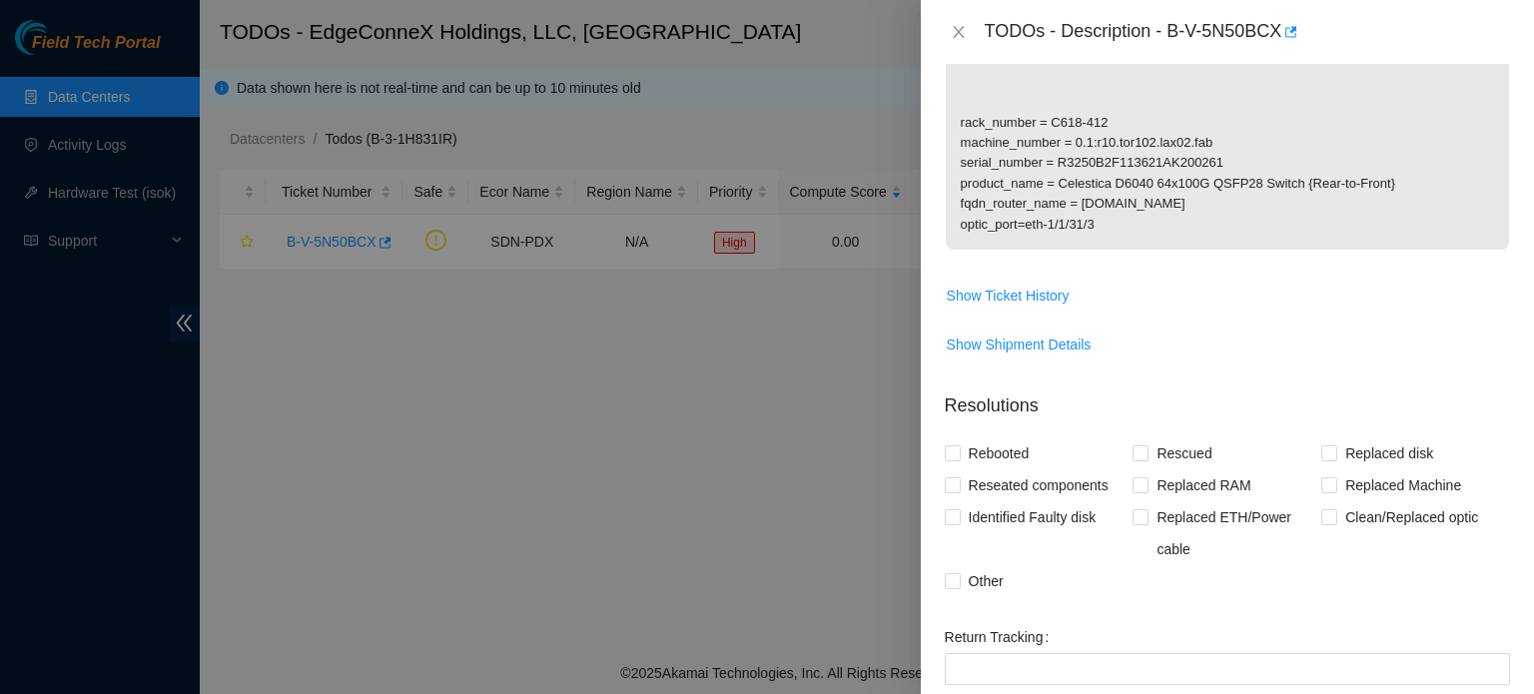
scroll to position [0, 0]
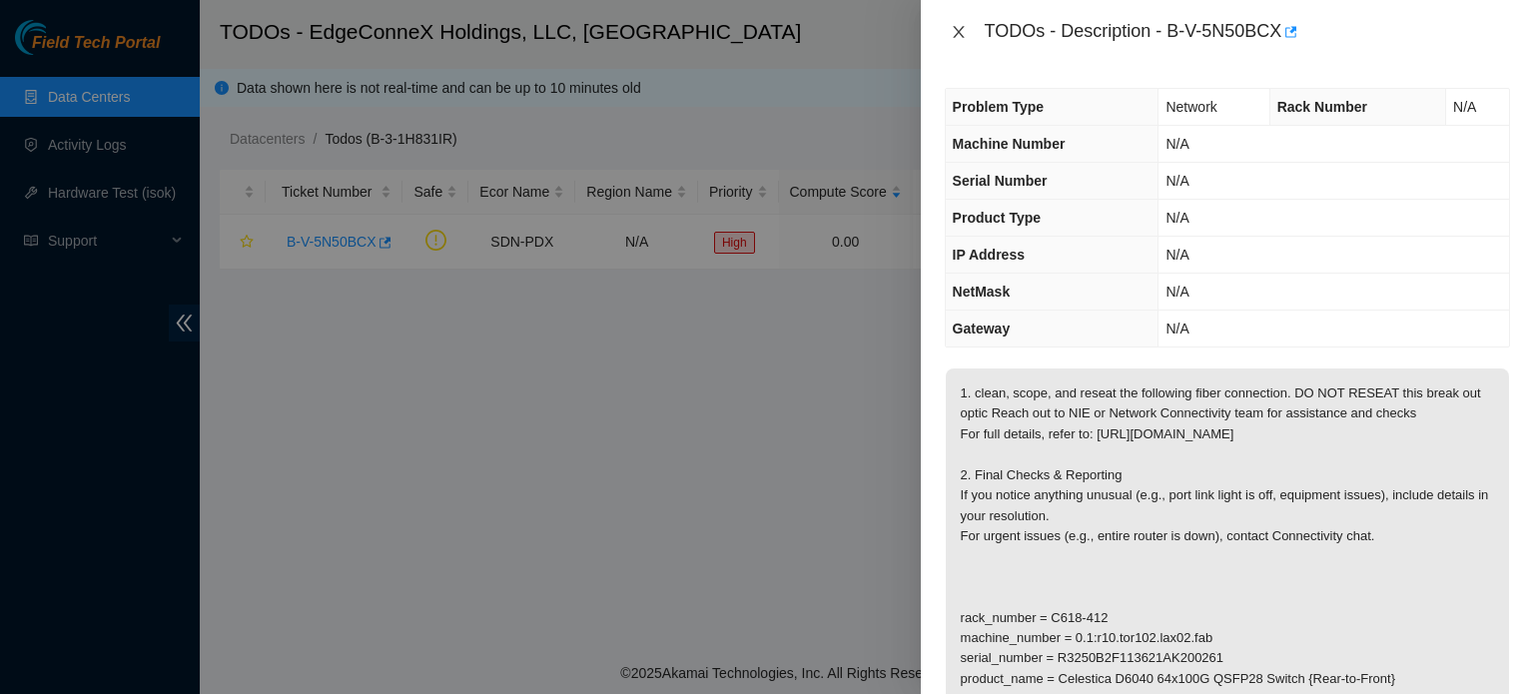
click at [952, 34] on icon "close" at bounding box center [959, 32] width 16 height 16
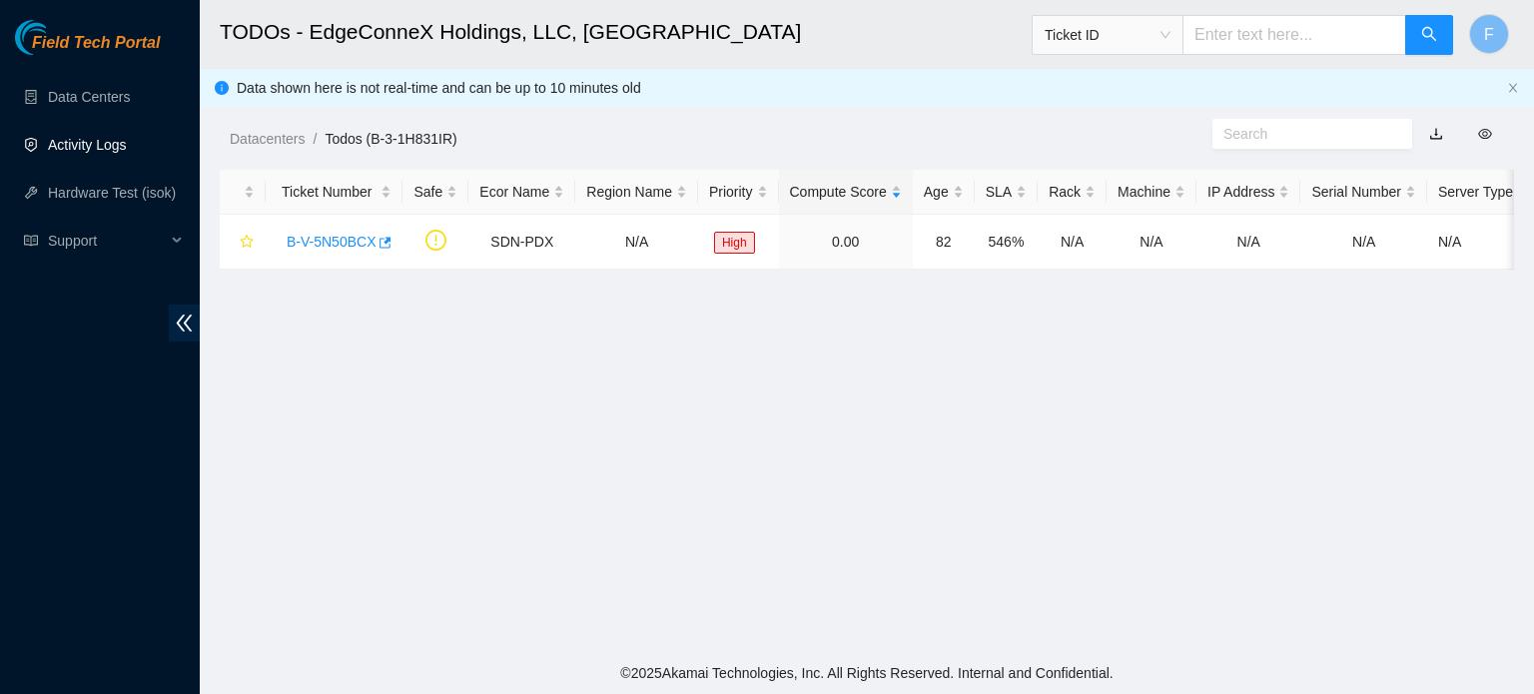
click at [92, 139] on link "Activity Logs" at bounding box center [87, 145] width 79 height 16
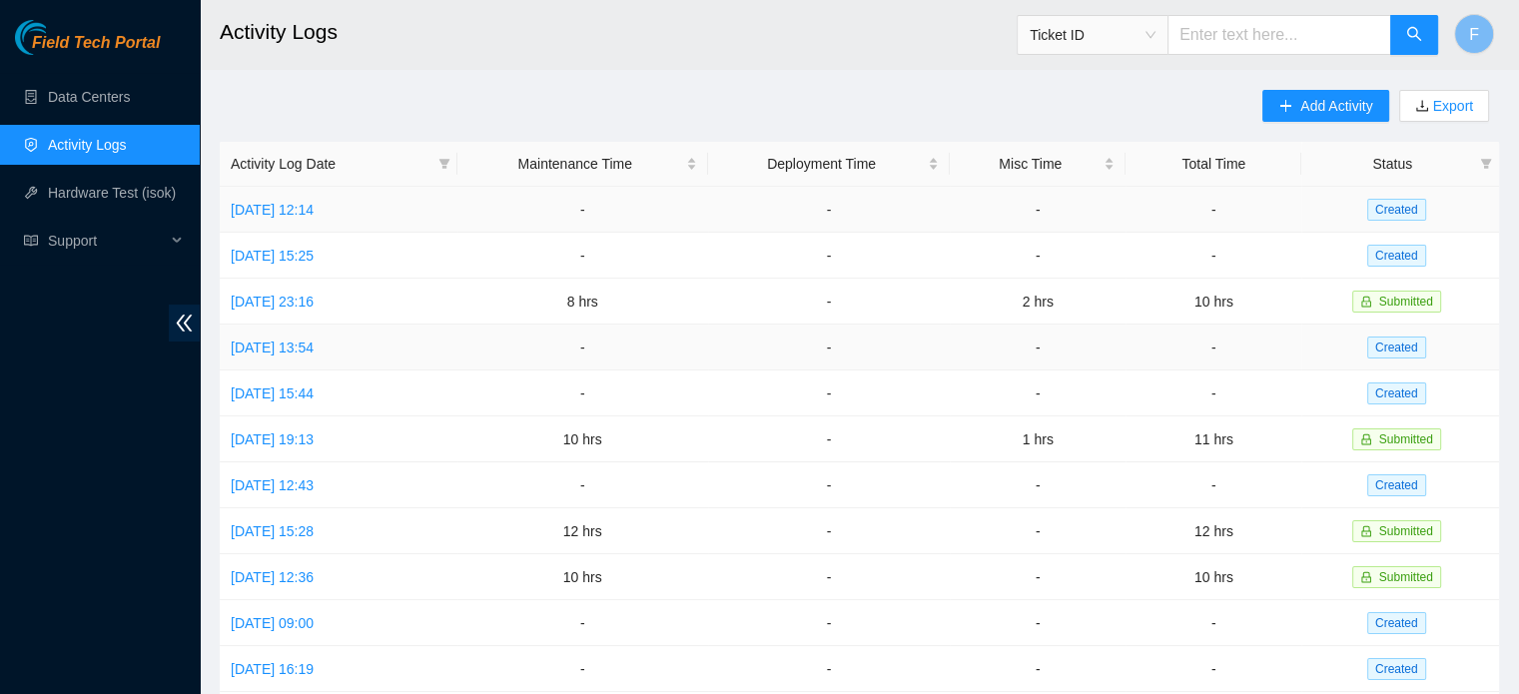
drag, startPoint x: 947, startPoint y: 323, endPoint x: 920, endPoint y: 339, distance: 31.9
click at [920, 339] on tbody "Tue, 02 Sep 2025 12:14 - - - - Created Wed, 13 Aug 2025 15:25 - - - - Created M…" at bounding box center [859, 531] width 1279 height 689
drag, startPoint x: 920, startPoint y: 339, endPoint x: 372, endPoint y: 207, distance: 563.1
drag, startPoint x: 372, startPoint y: 207, endPoint x: 288, endPoint y: 205, distance: 84.9
click at [288, 205] on link "Tue, 02 Sep 2025 12:14" at bounding box center [272, 210] width 83 height 16
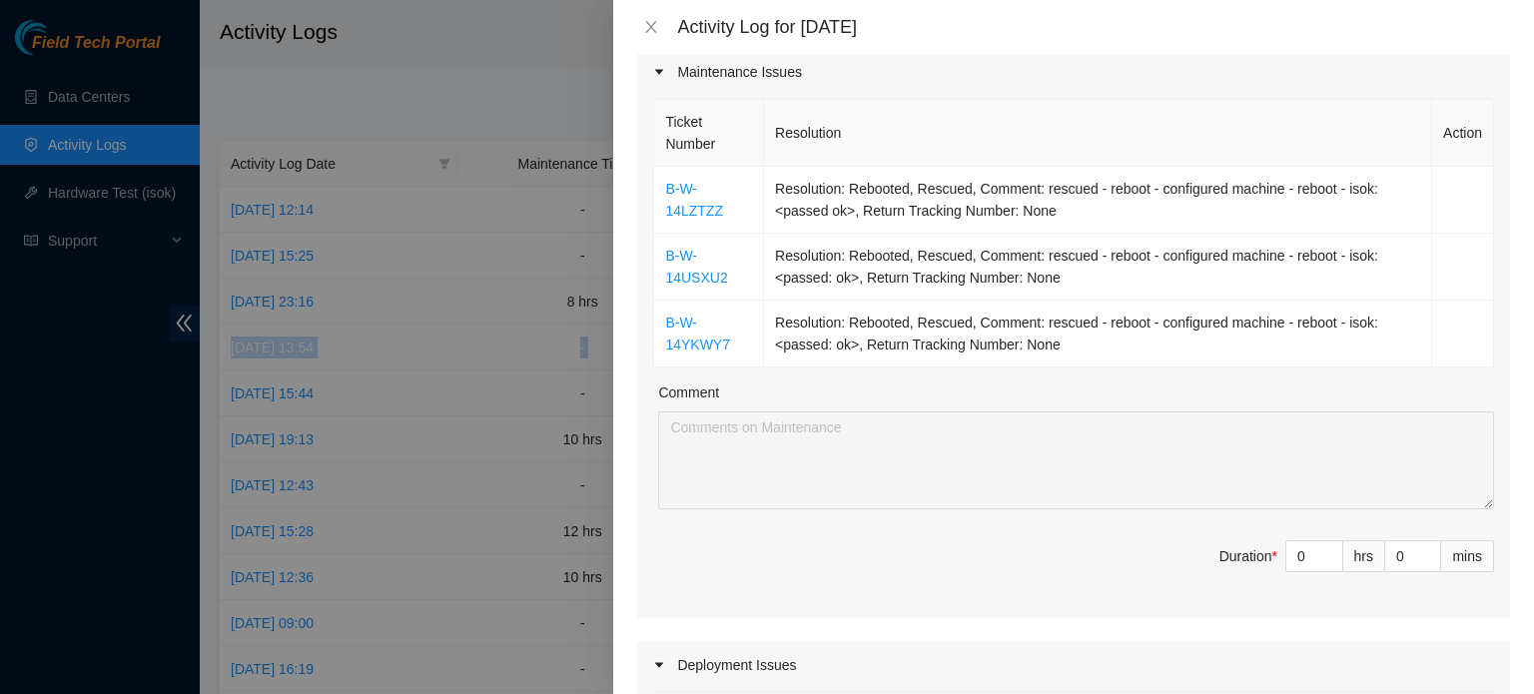
scroll to position [276, 0]
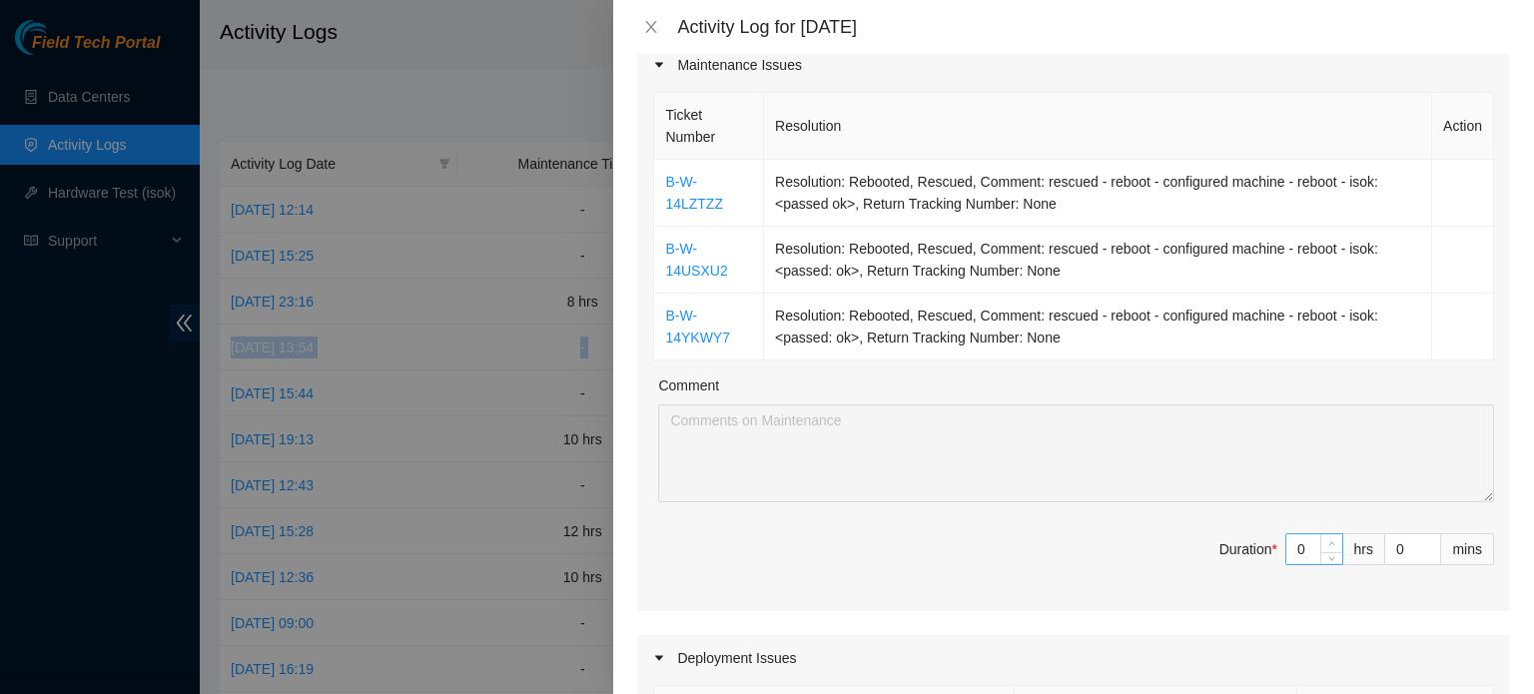
type input "1"
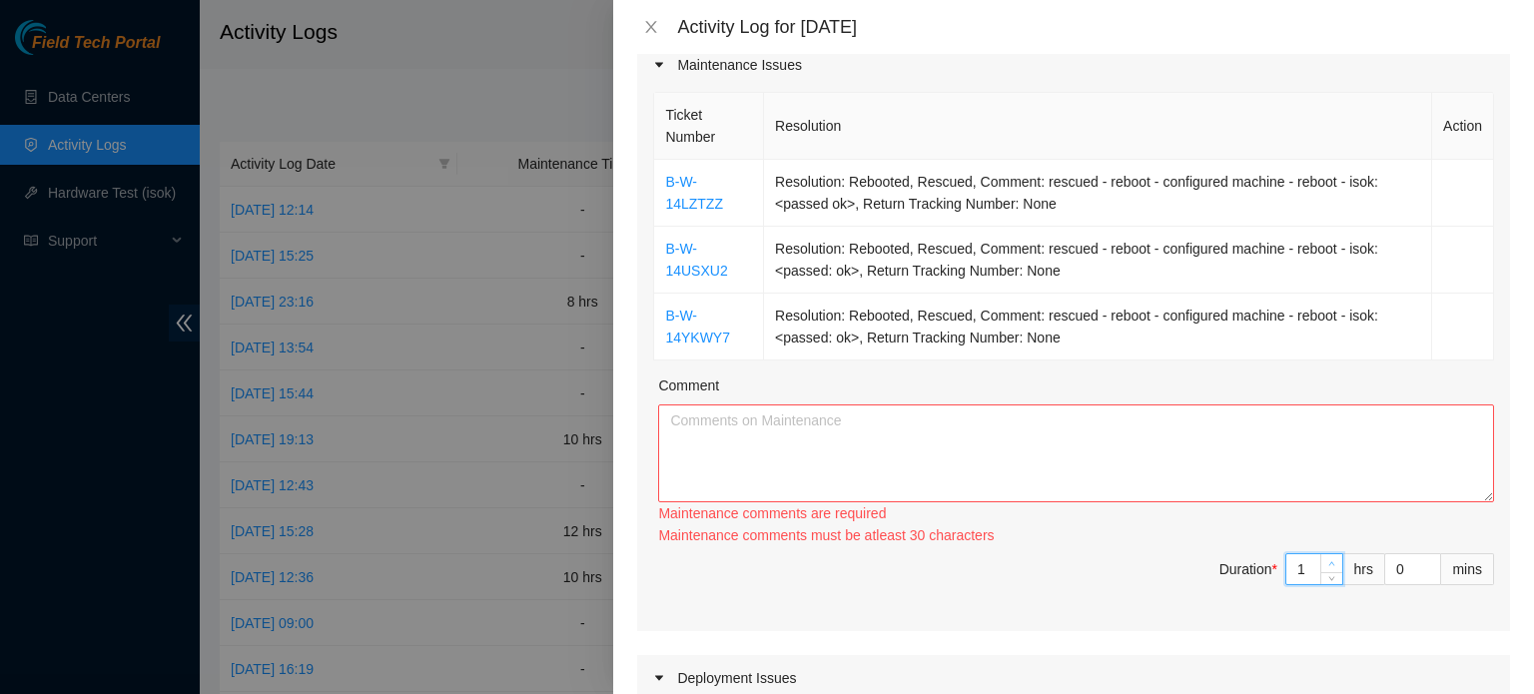
click at [1315, 538] on div "Ticket Number Resolution Action B-W-14LZTZZ Resolution: Rebooted, Rescued, Comm…" at bounding box center [1073, 359] width 873 height 543
type input "2"
click at [1328, 563] on icon "up" at bounding box center [1331, 563] width 7 height 7
type input "3"
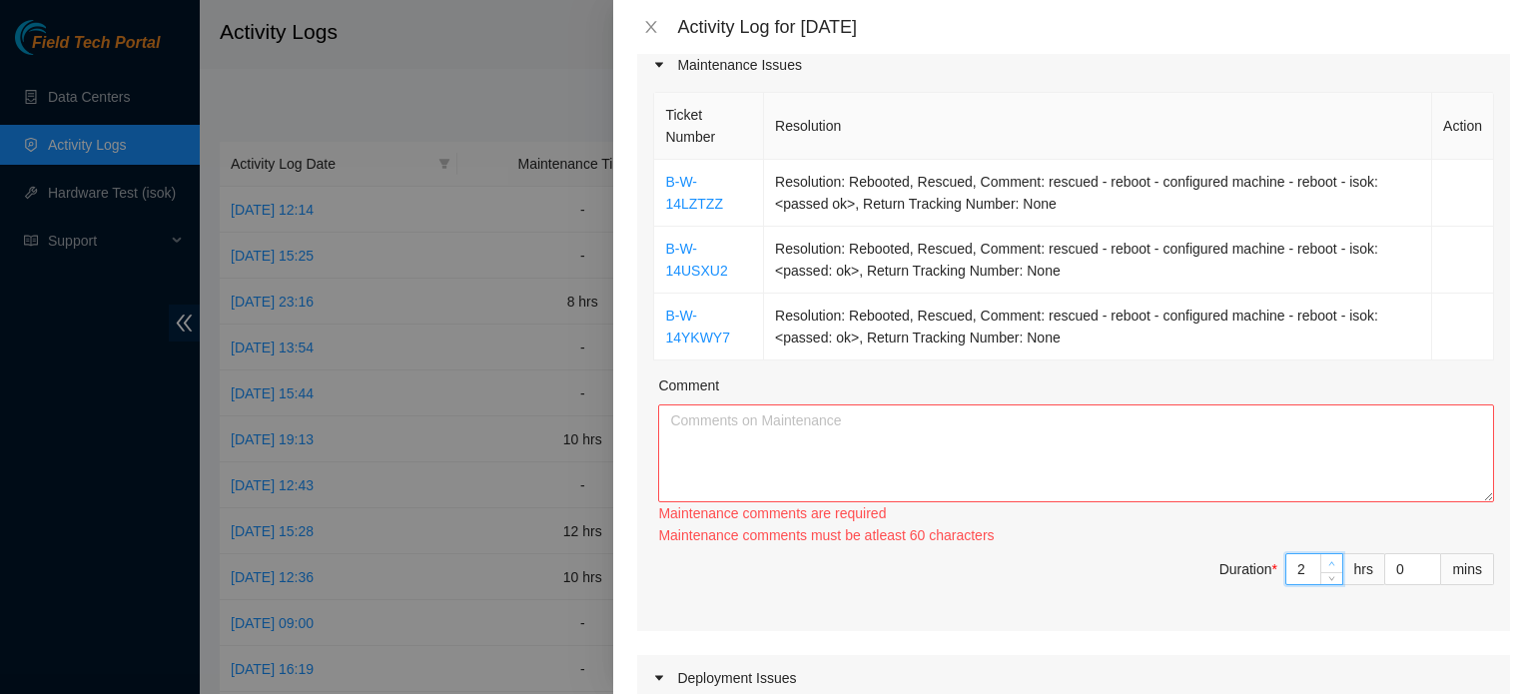
type input "3"
click at [1320, 563] on span "Increase Value" at bounding box center [1331, 563] width 22 height 18
type input "4"
click at [1320, 563] on div at bounding box center [1331, 569] width 22 height 30
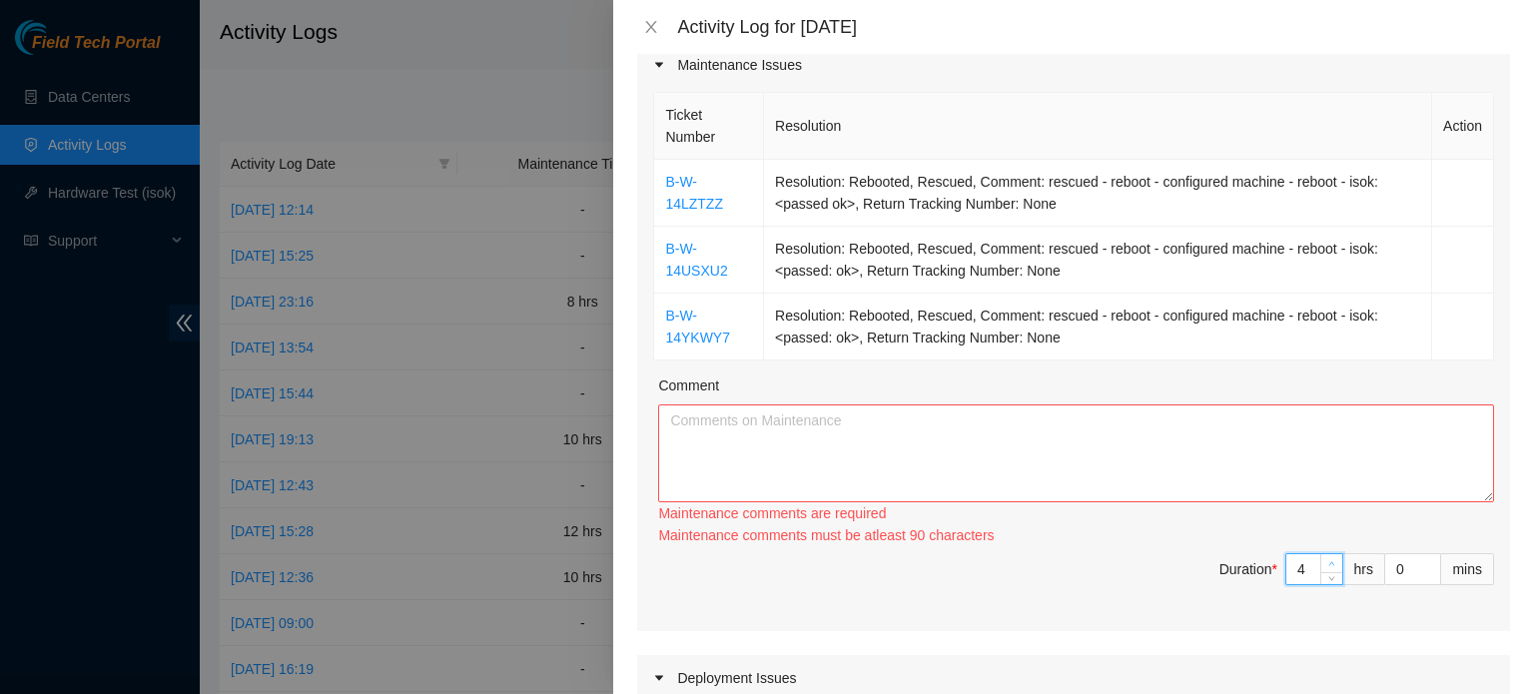
type input "3"
click at [1328, 575] on icon "down" at bounding box center [1331, 578] width 7 height 7
type input "4"
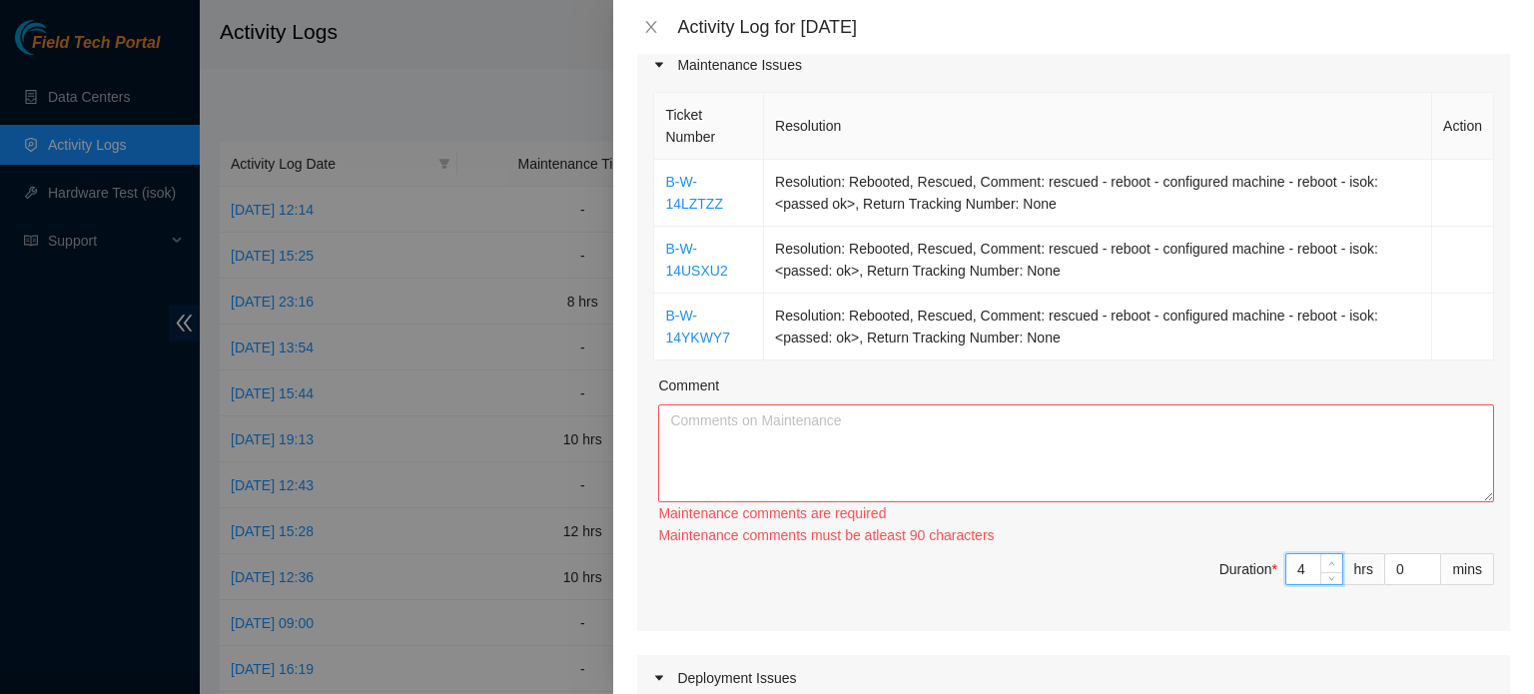
click at [1320, 554] on span "Increase Value" at bounding box center [1331, 563] width 22 height 18
type input "5"
click at [1320, 554] on span "Increase Value" at bounding box center [1331, 563] width 22 height 18
type input "6"
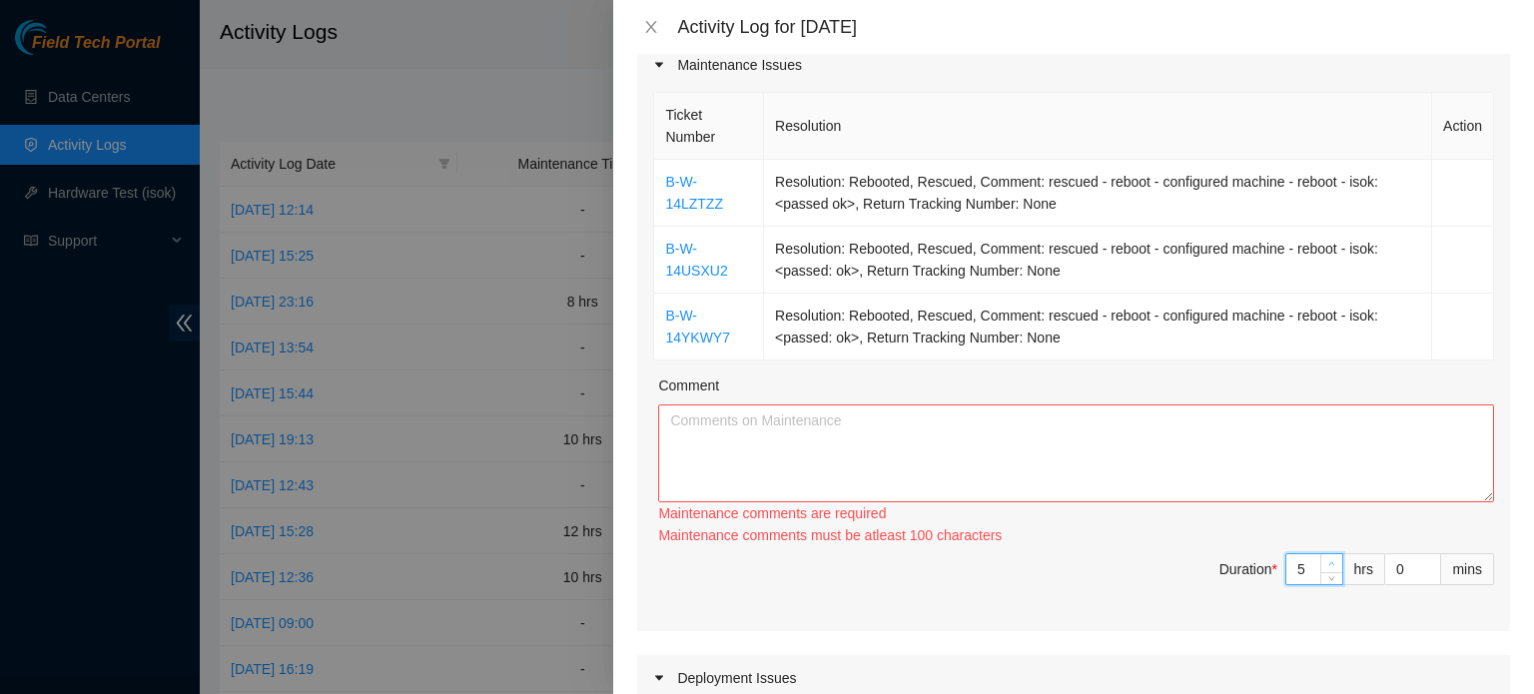
type input "6"
click at [1320, 554] on span "Increase Value" at bounding box center [1331, 563] width 22 height 18
type input "7"
click at [1320, 554] on span "Increase Value" at bounding box center [1331, 563] width 22 height 18
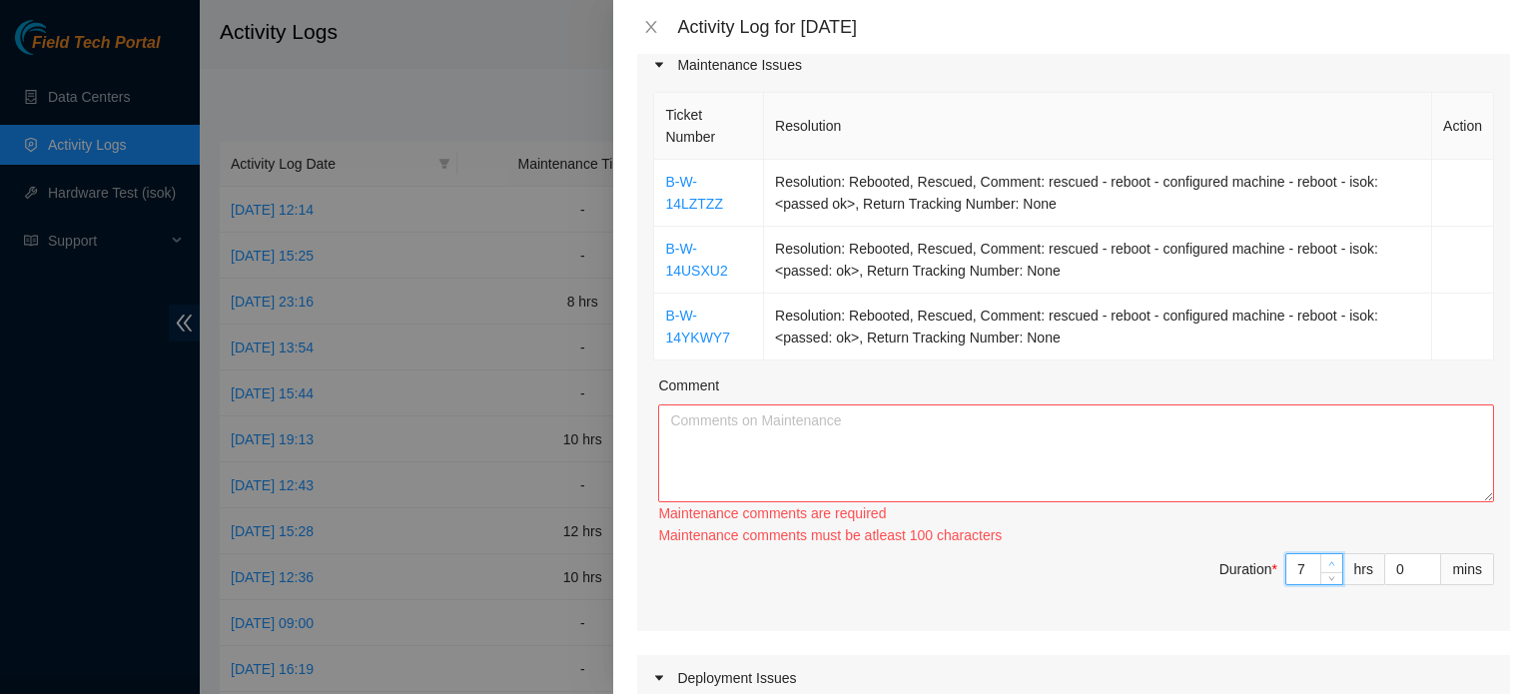
type input "8"
click at [1320, 554] on span "Increase Value" at bounding box center [1331, 563] width 22 height 18
type input "9"
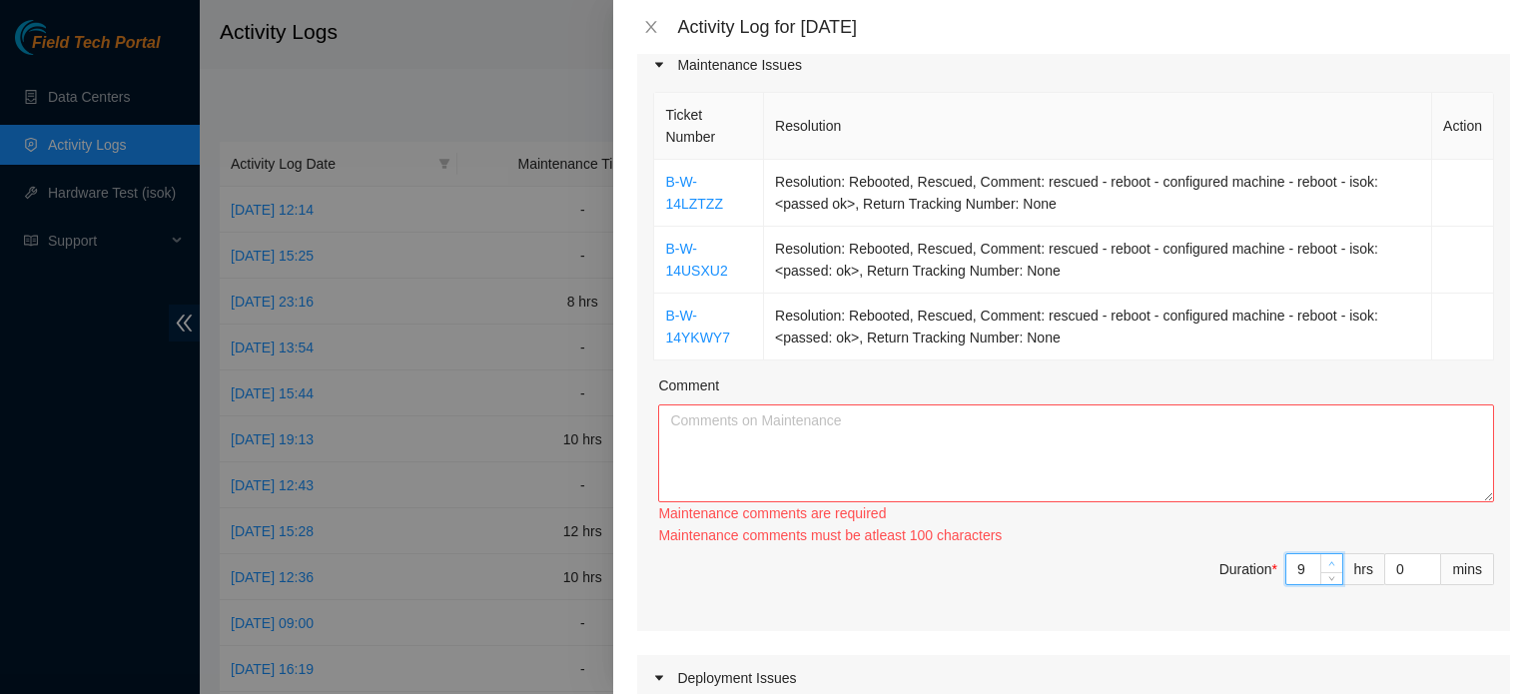
click at [1320, 554] on span "Increase Value" at bounding box center [1331, 563] width 22 height 18
type input "8"
click at [1326, 577] on span "down" at bounding box center [1332, 575] width 12 height 12
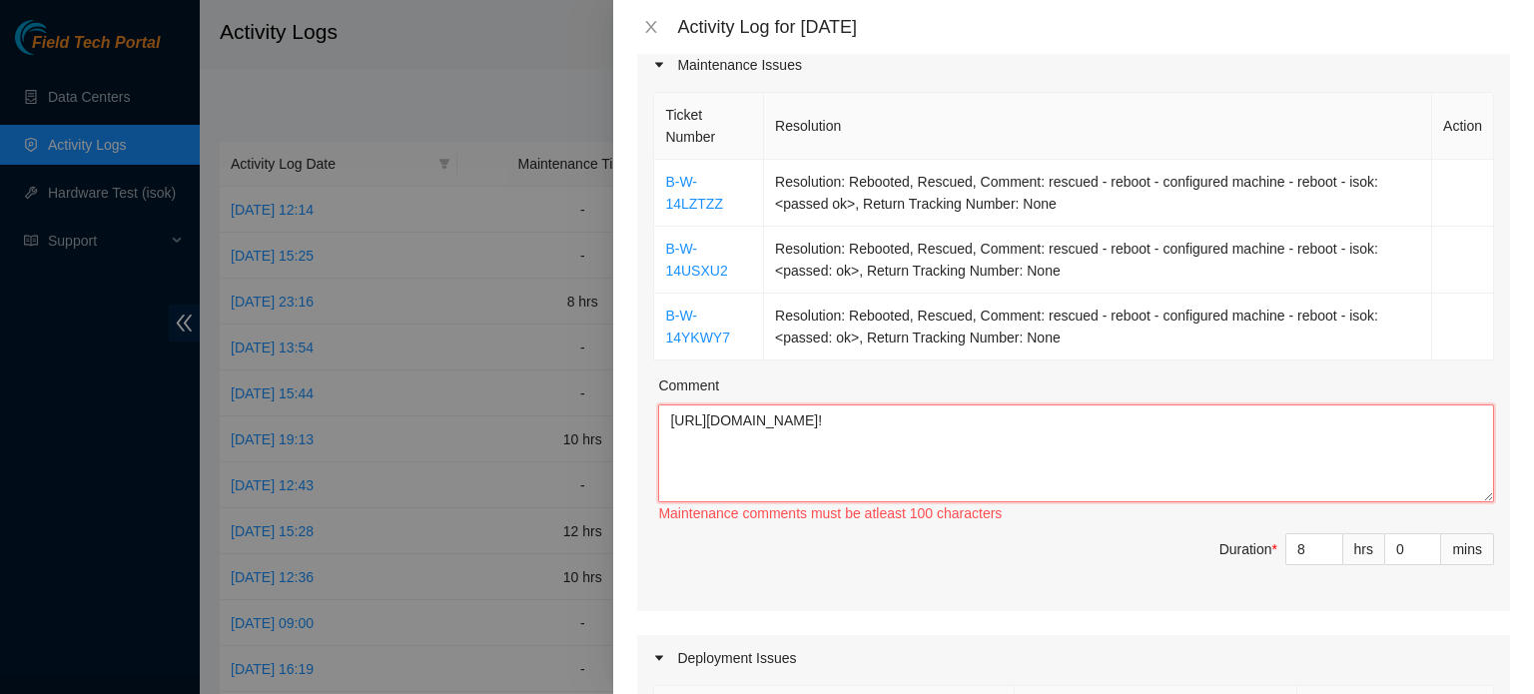
click at [750, 452] on textarea "https://field-tech-portal.akamai.com/activitylogs#!" at bounding box center [1076, 453] width 836 height 98
click at [984, 410] on textarea "https://fieltech-portal.akamai.com/activitylogs#!" at bounding box center [1076, 453] width 836 height 98
type textarea "h"
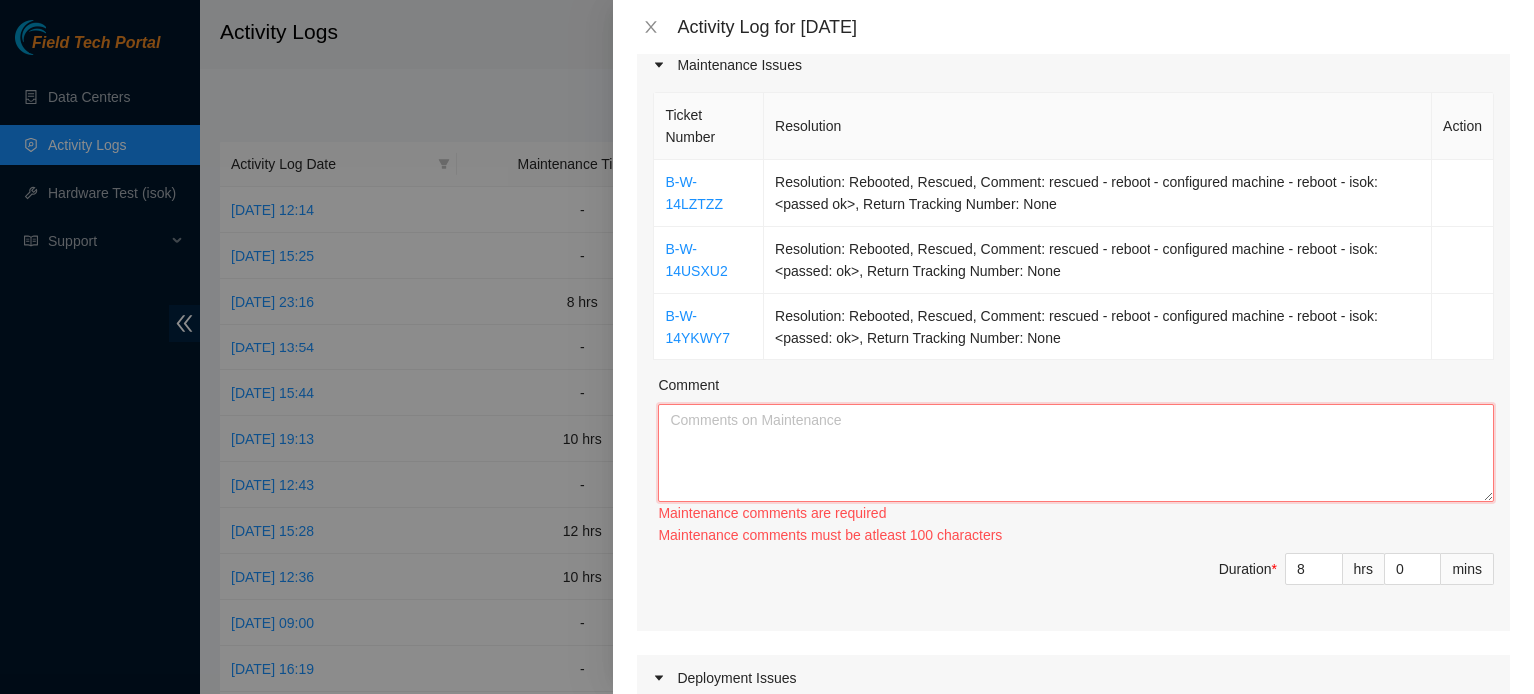
type textarea "b"
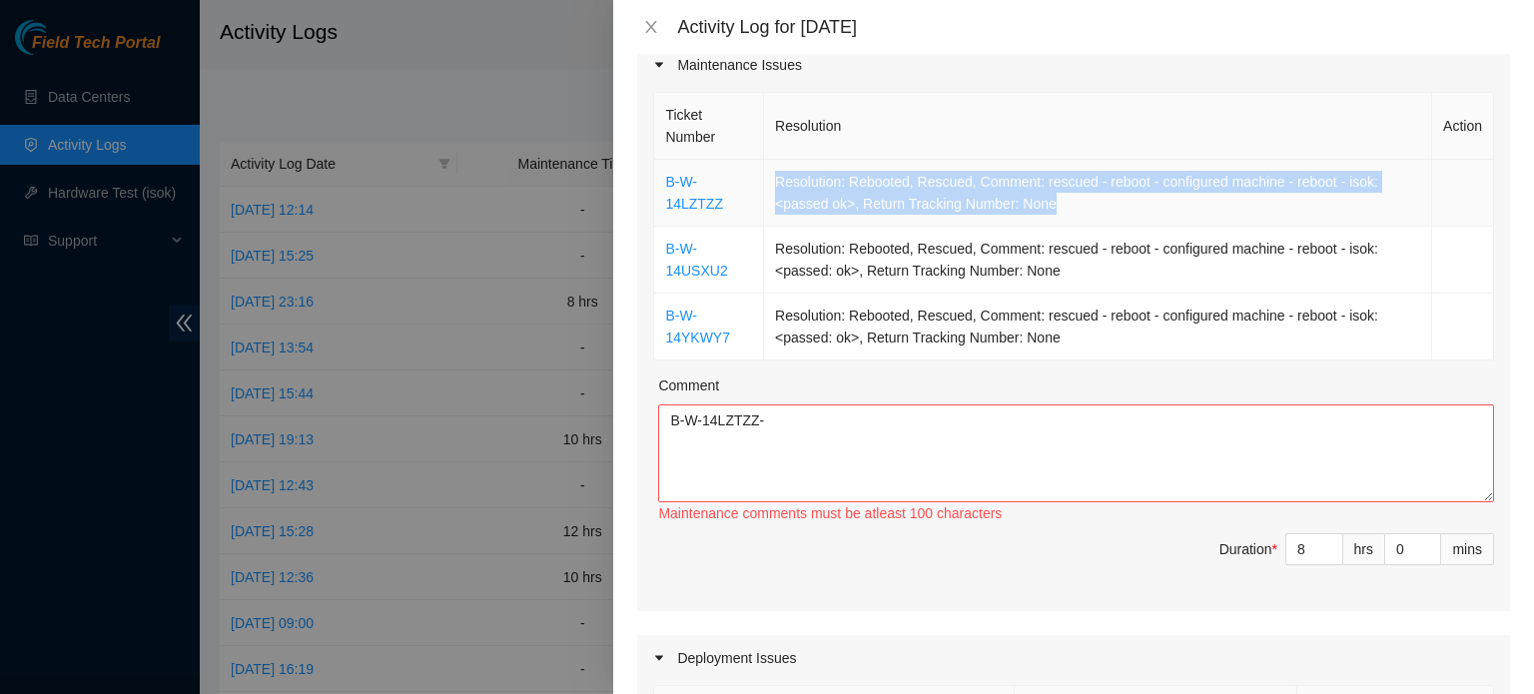
drag, startPoint x: 773, startPoint y: 183, endPoint x: 1146, endPoint y: 208, distance: 374.3
click at [1146, 208] on td "Resolution: Rebooted, Rescued, Comment: rescued - reboot - configured machine -…" at bounding box center [1098, 193] width 668 height 67
copy td "Resolution: Rebooted, Rescued, Comment: rescued - reboot - configured machine -…"
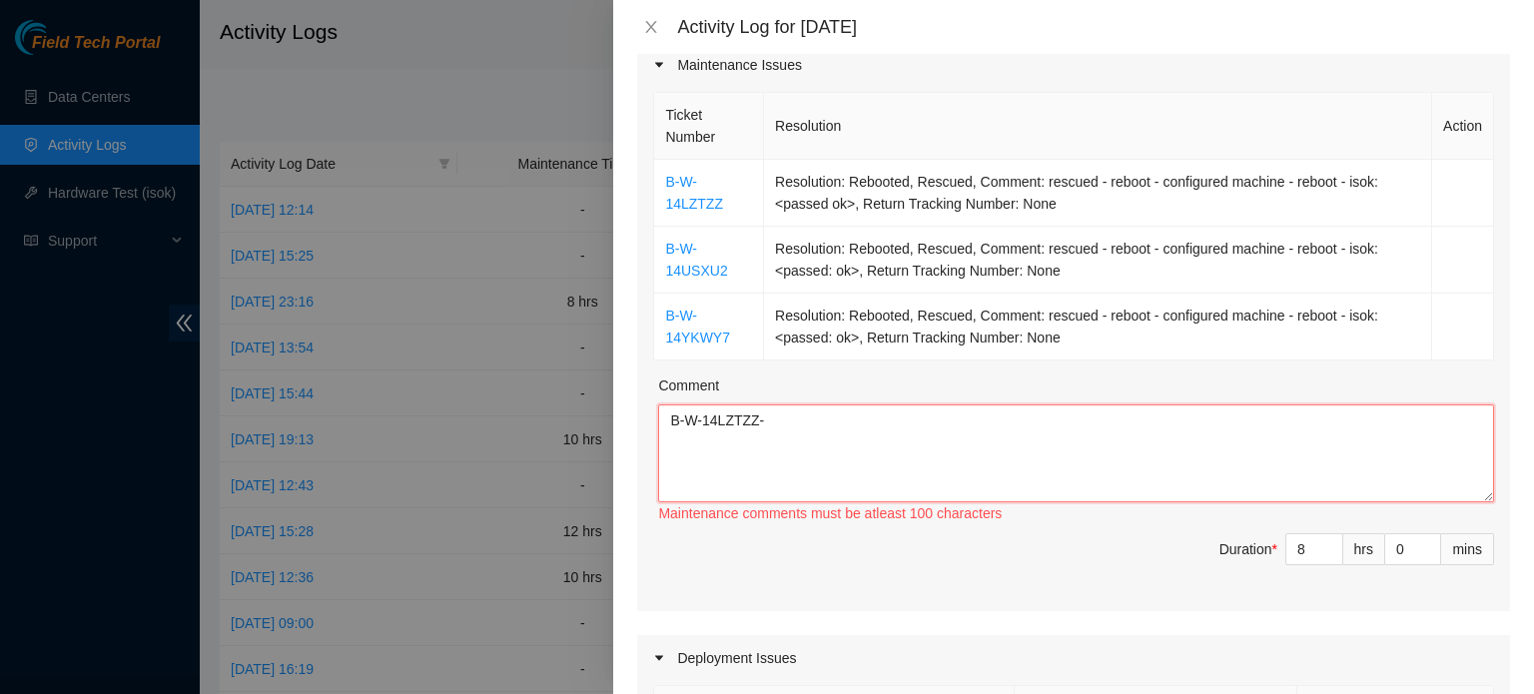
click at [817, 414] on textarea "B-W-14LZTZZ-" at bounding box center [1076, 453] width 836 height 98
click at [755, 418] on textarea "B-W-14LZTZZ-" at bounding box center [1076, 453] width 836 height 98
click at [781, 420] on textarea "B-W-14LZTZZ -" at bounding box center [1076, 453] width 836 height 98
paste textarea "Resolution: Rebooted, Rescued, Comment: rescued - reboot - configured machine -…"
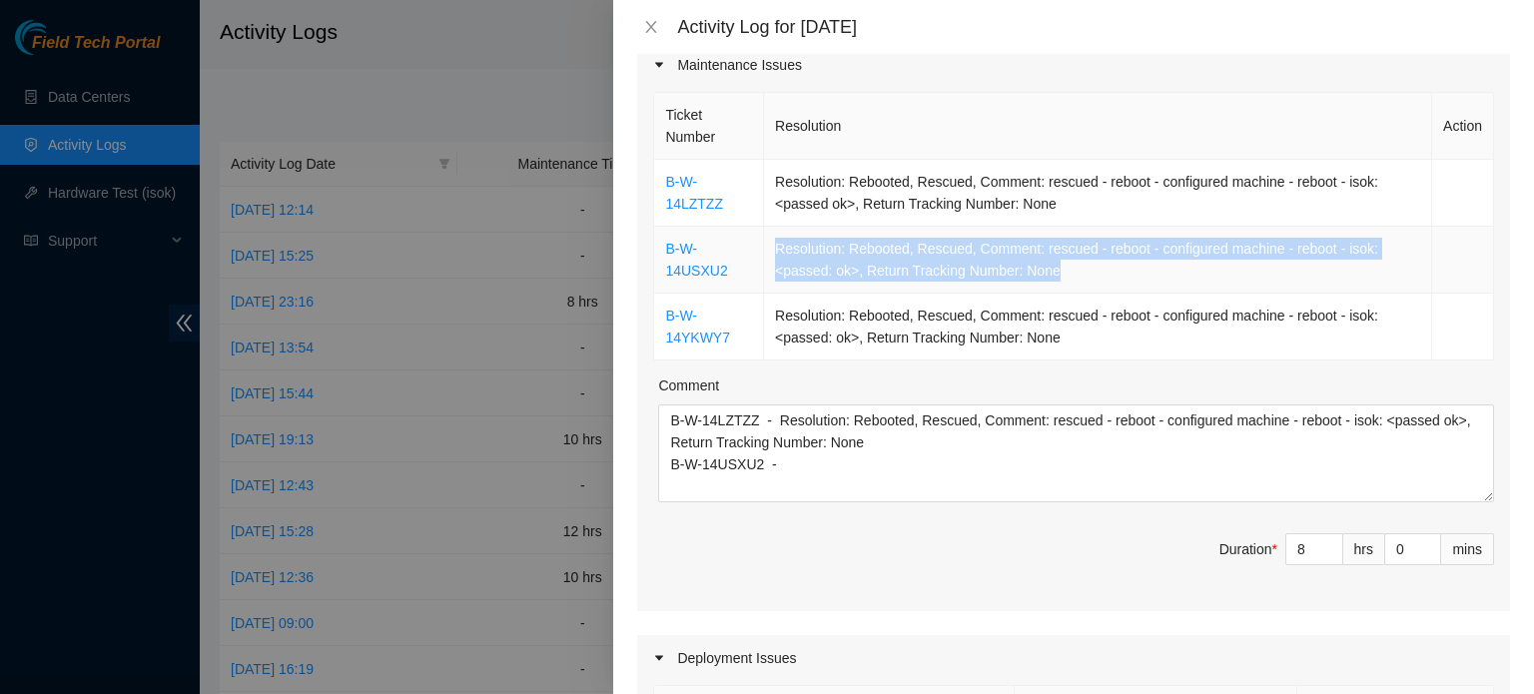
drag, startPoint x: 772, startPoint y: 243, endPoint x: 1113, endPoint y: 277, distance: 343.2
click at [1113, 277] on td "Resolution: Rebooted, Rescued, Comment: rescued - reboot - configured machine -…" at bounding box center [1098, 260] width 668 height 67
copy td "Resolution: Rebooted, Rescued, Comment: rescued - reboot - configured machine -…"
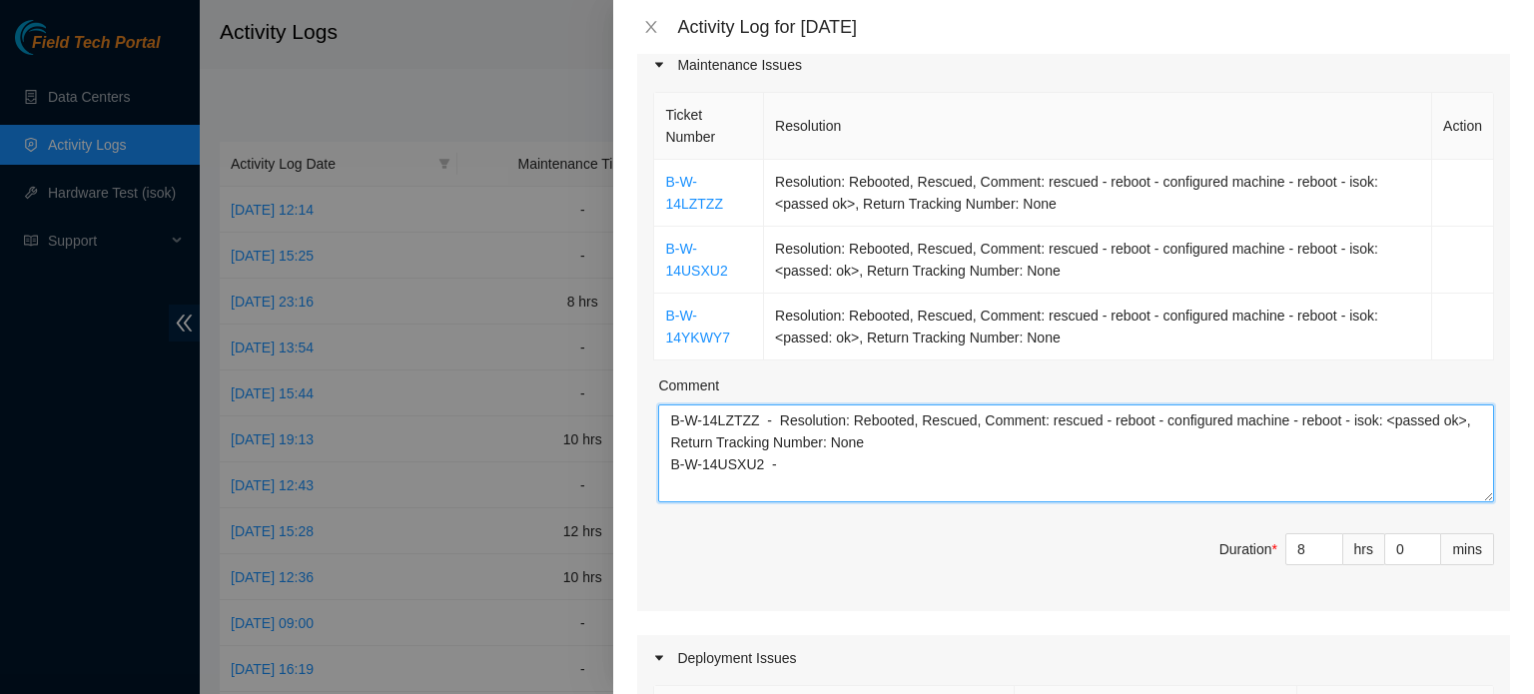
click at [787, 459] on textarea "B-W-14LZTZZ - Resolution: Rebooted, Rescued, Comment: rescued - reboot - config…" at bounding box center [1076, 453] width 836 height 98
paste textarea "Resolution: Rebooted, Rescued, Comment: rescued - reboot - configured machine -…"
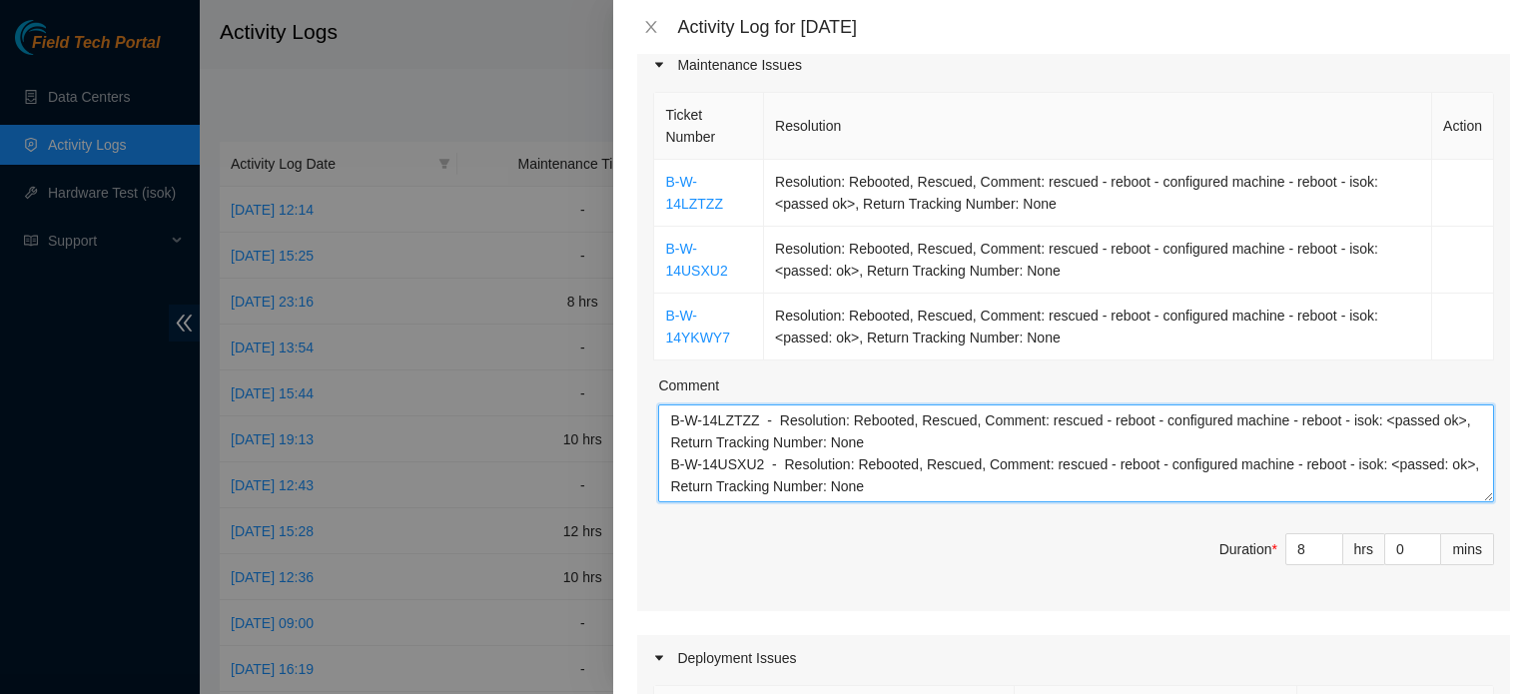
scroll to position [16, 0]
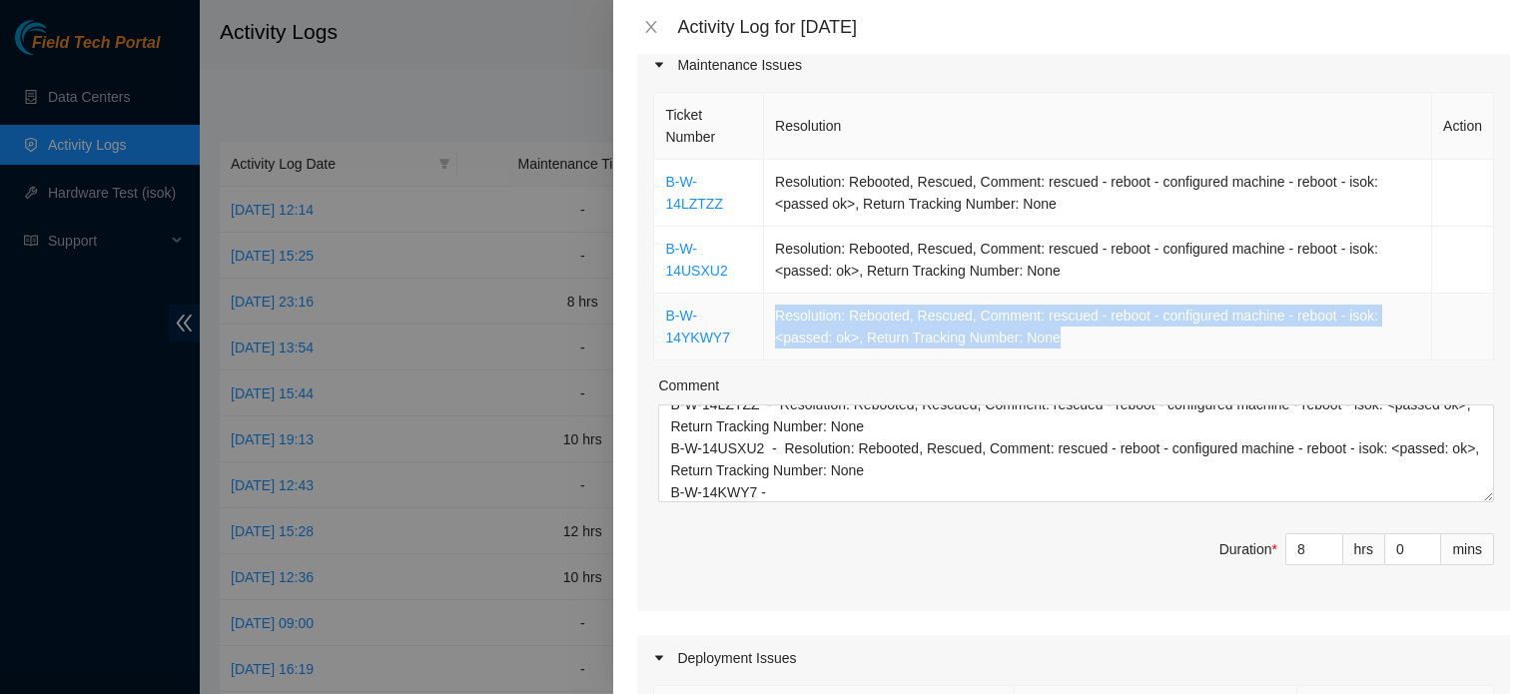
drag, startPoint x: 771, startPoint y: 313, endPoint x: 1084, endPoint y: 342, distance: 315.0
click at [1084, 342] on td "Resolution: Rebooted, Rescued, Comment: rescued - reboot - configured machine -…" at bounding box center [1098, 327] width 668 height 67
copy td "Resolution: Rebooted, Rescued, Comment: rescued - reboot - configured machine -…"
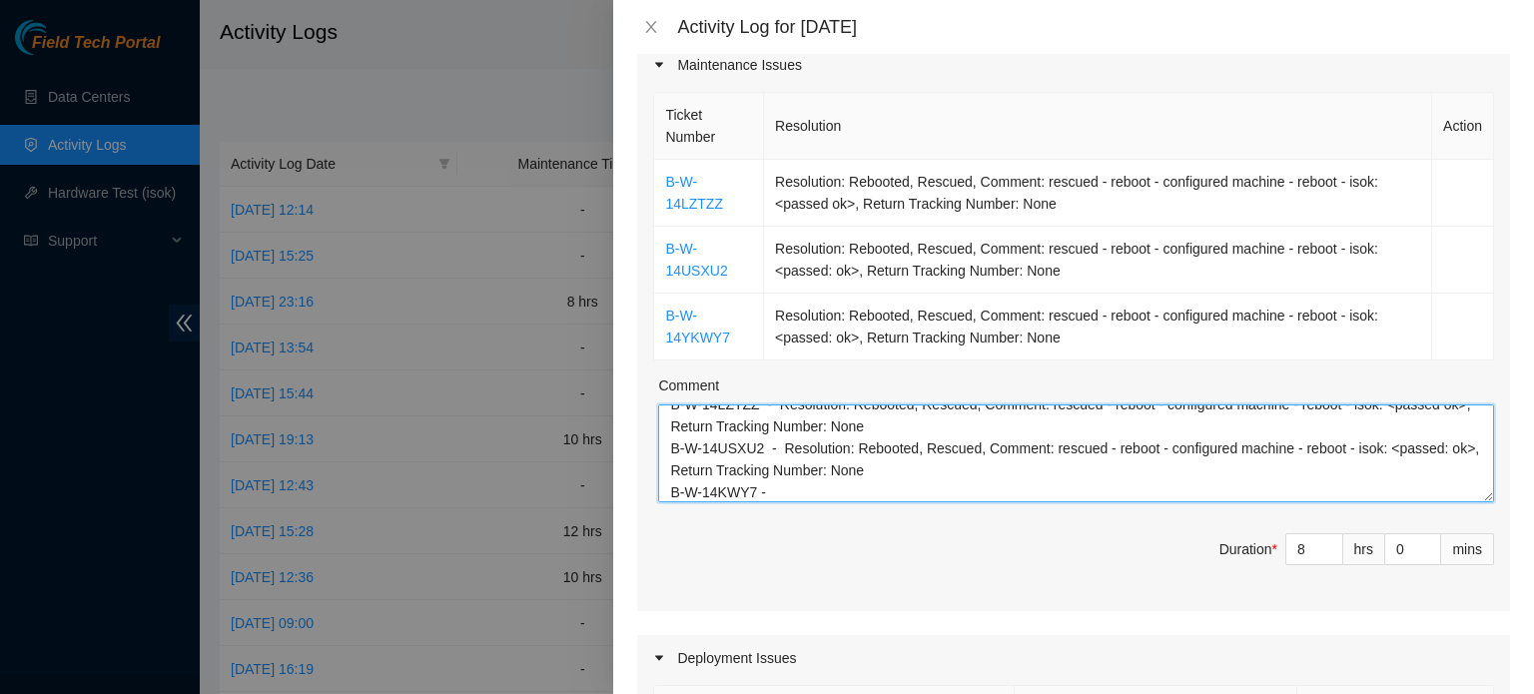
click at [779, 491] on textarea "B-W-14LZTZZ - Resolution: Rebooted, Rescued, Comment: rescued - reboot - config…" at bounding box center [1076, 453] width 836 height 98
paste textarea "Resolution: Rebooted, Rescued, Comment: rescued - reboot - configured machine -…"
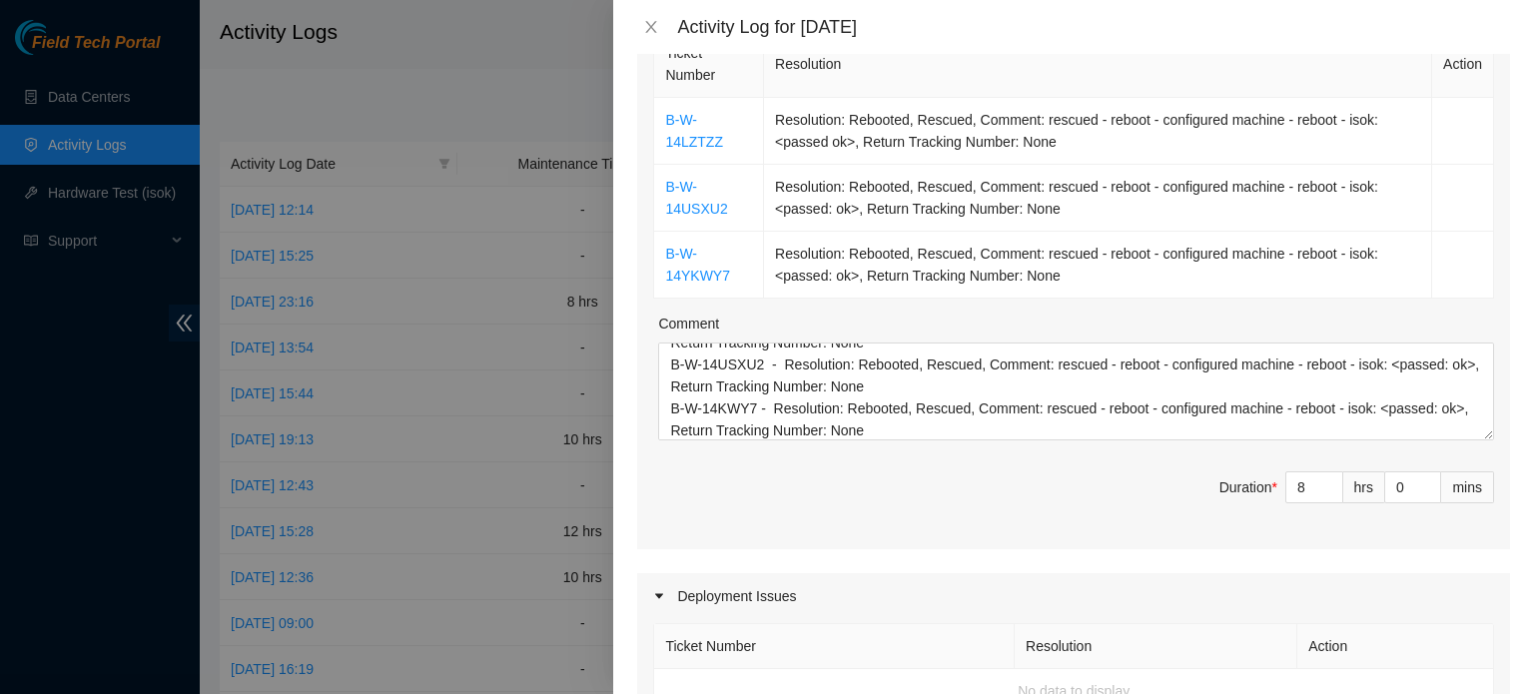
scroll to position [431, 0]
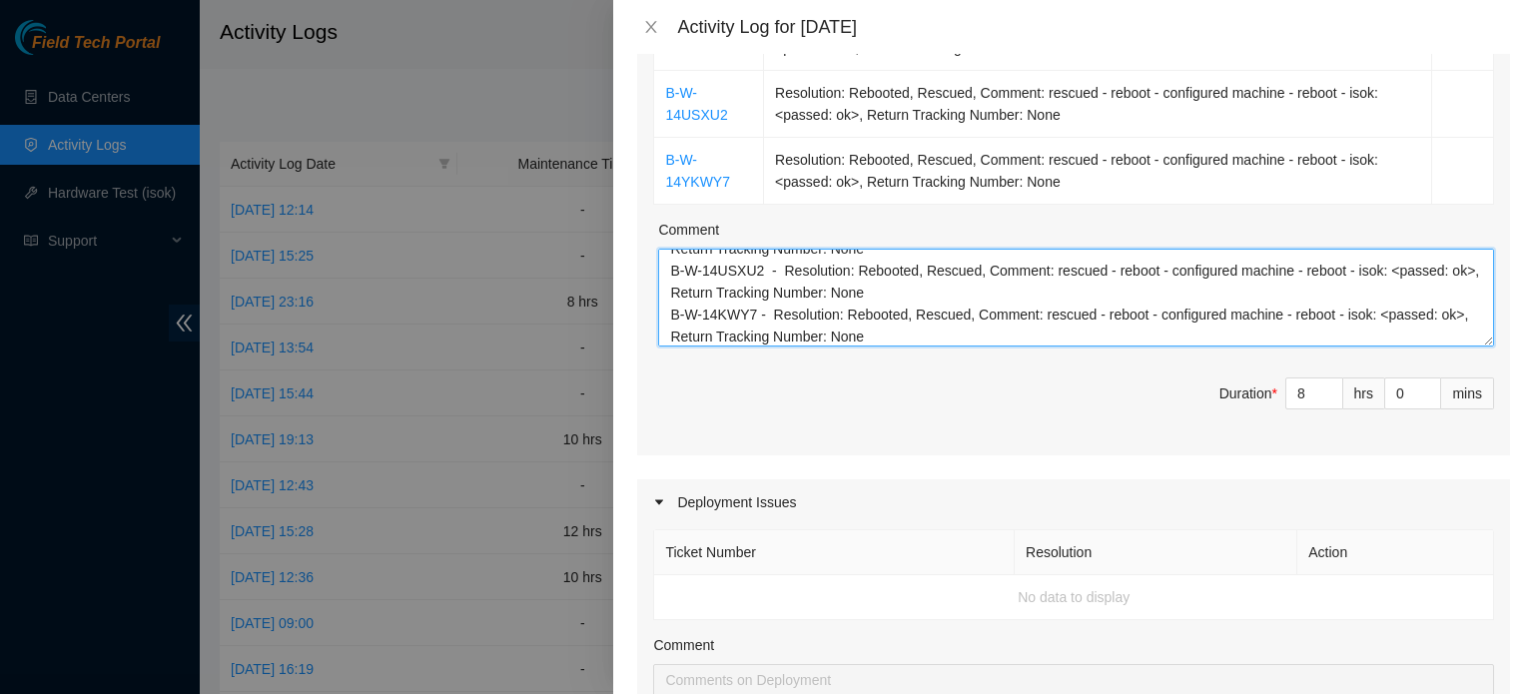
click at [917, 334] on textarea "B-W-14LZTZZ - Resolution: Rebooted, Rescued, Comment: rescued - reboot - config…" at bounding box center [1076, 298] width 836 height 98
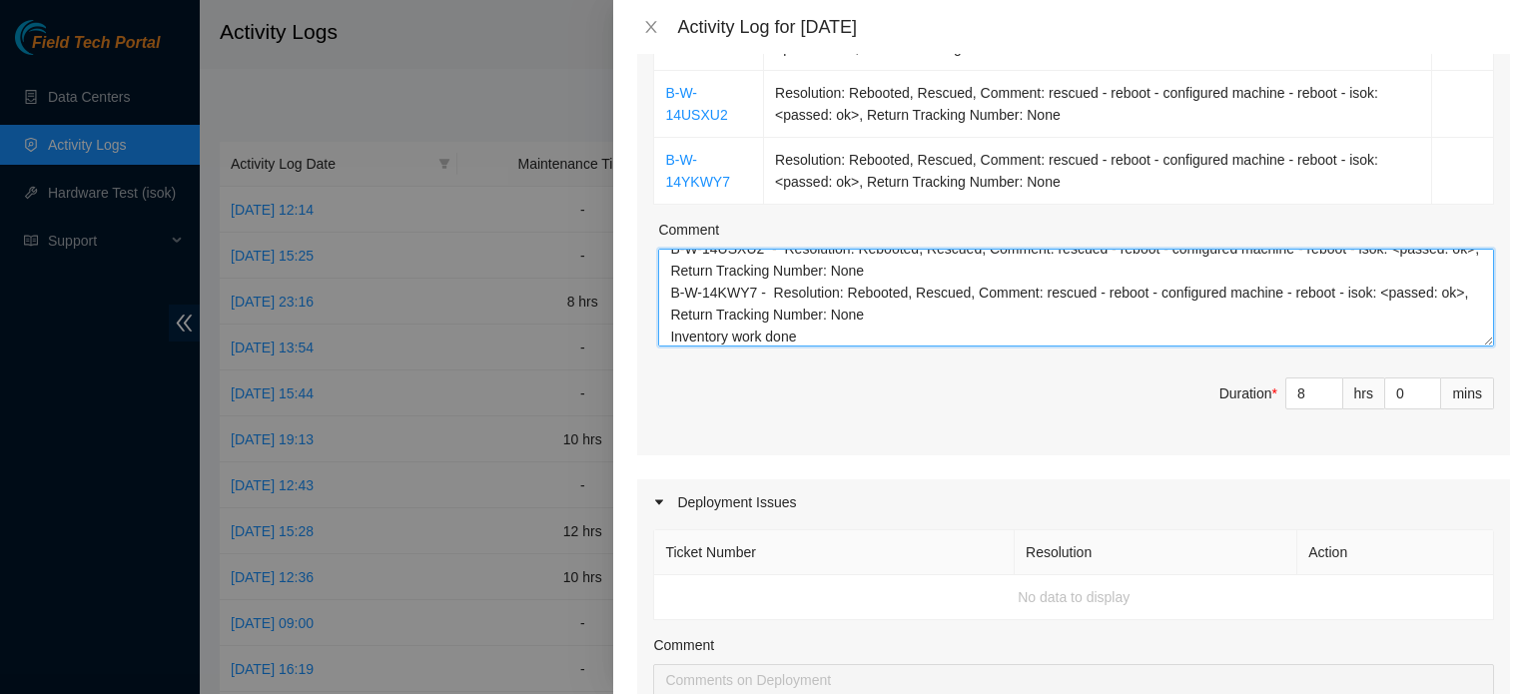
type textarea "B-W-14LZTZZ - Resolution: Rebooted, Rescued, Comment: rescued - reboot - config…"
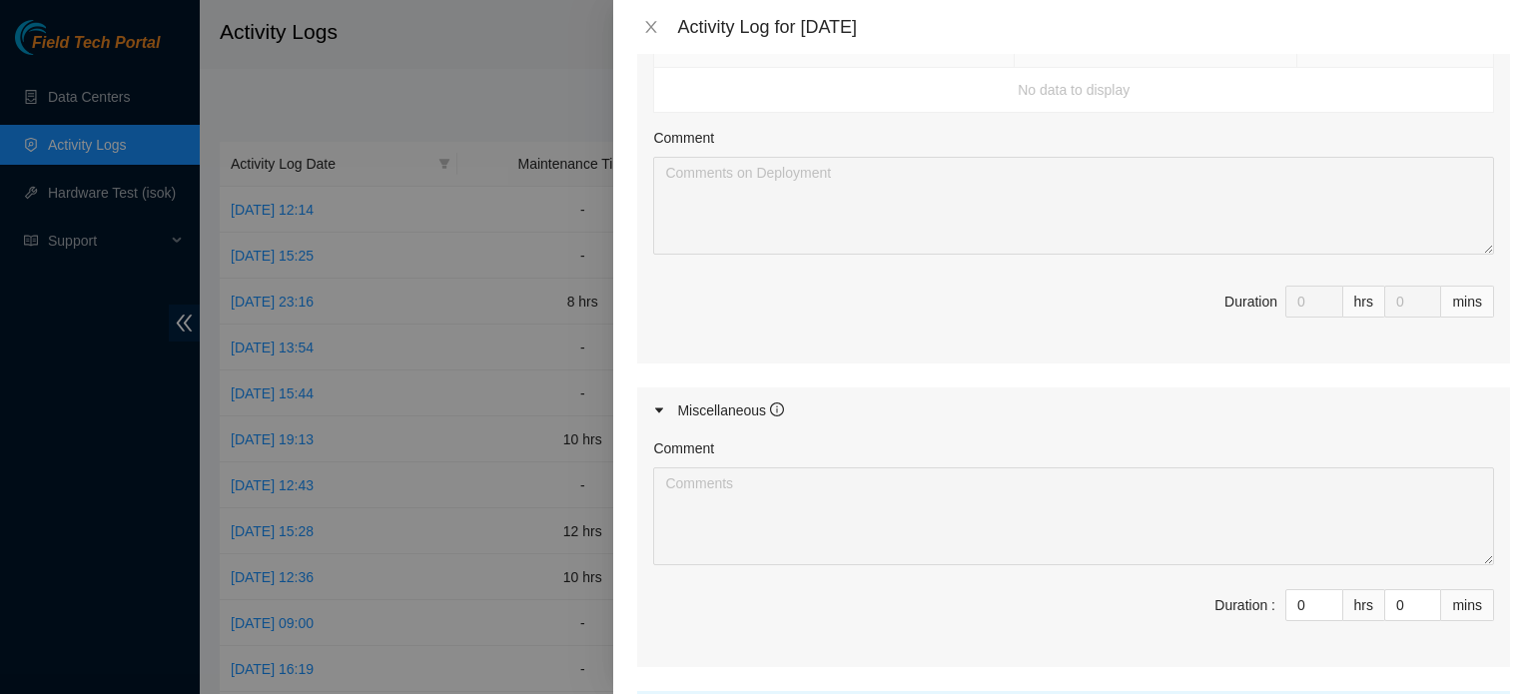
scroll to position [1122, 0]
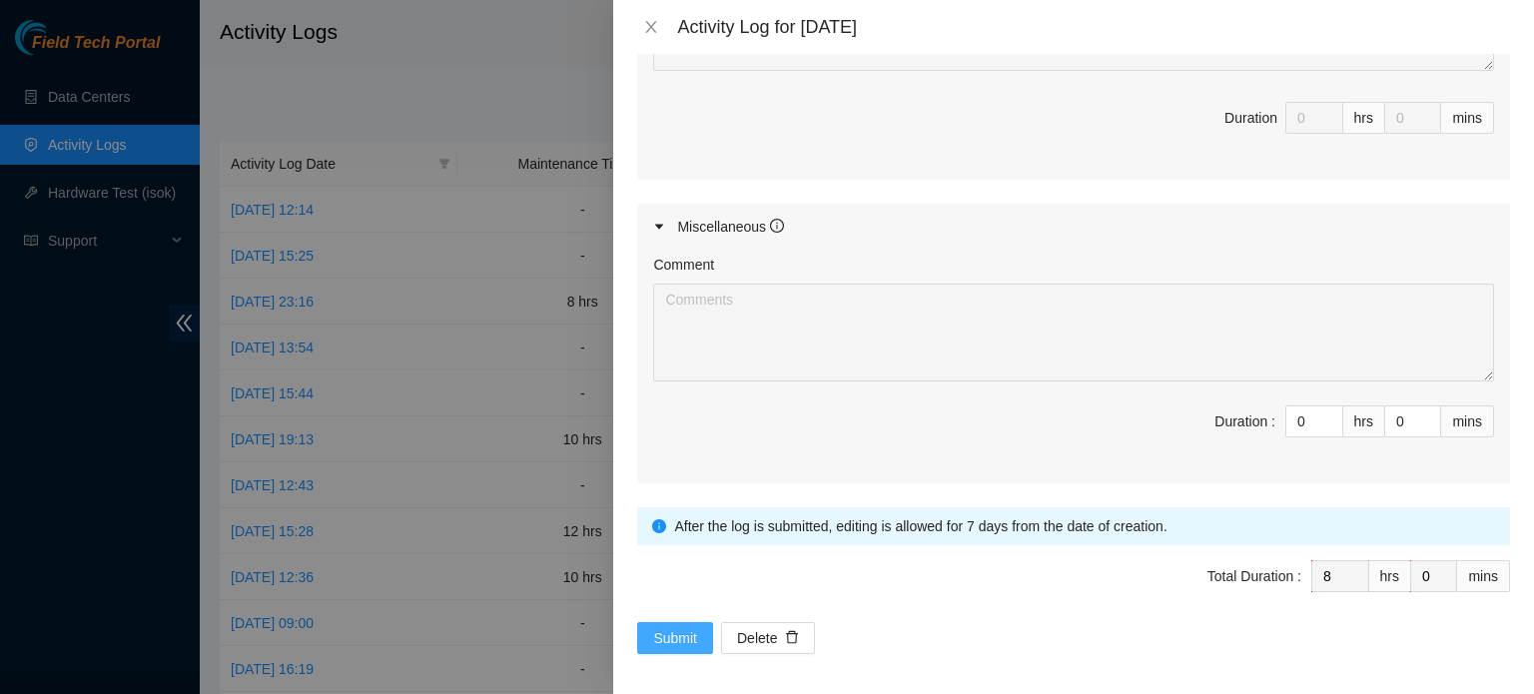
click at [688, 627] on span "Submit" at bounding box center [675, 638] width 44 height 22
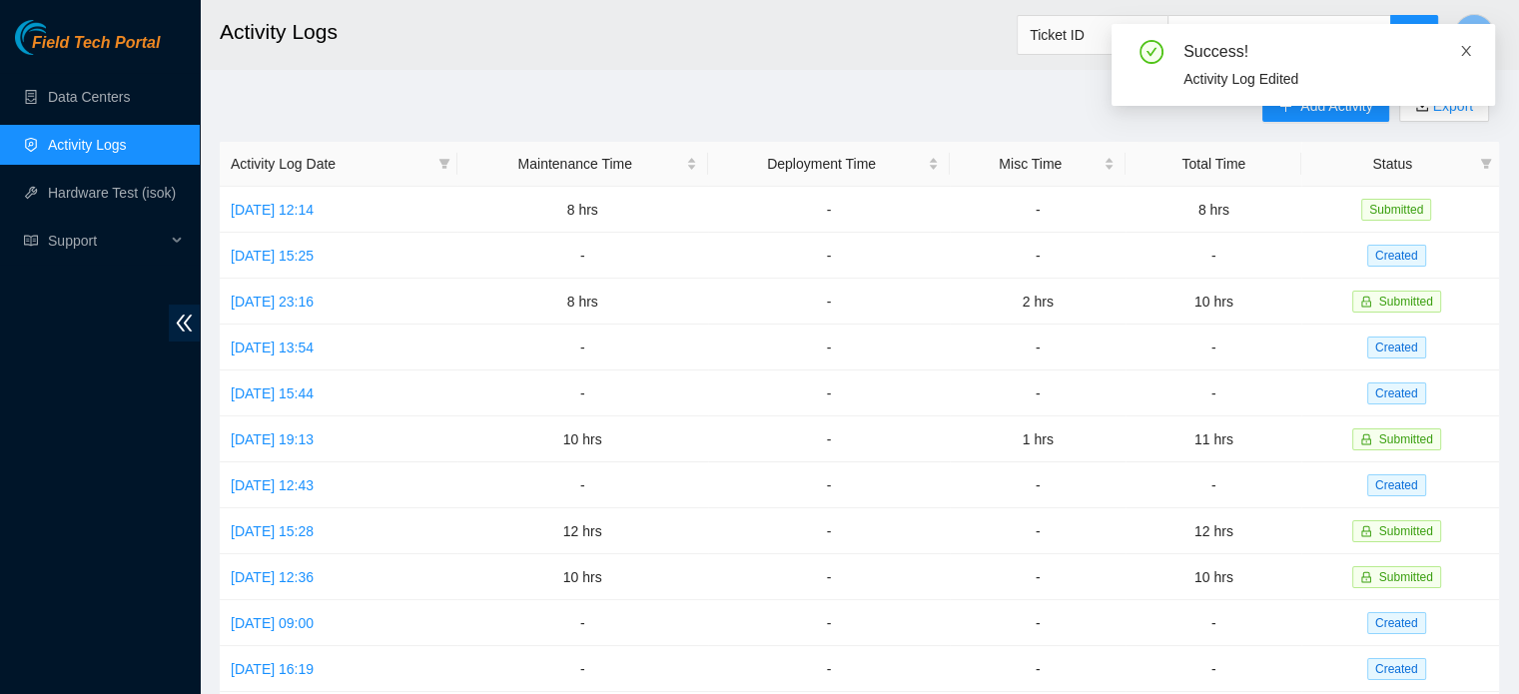
click at [1462, 50] on icon "close" at bounding box center [1466, 51] width 14 height 14
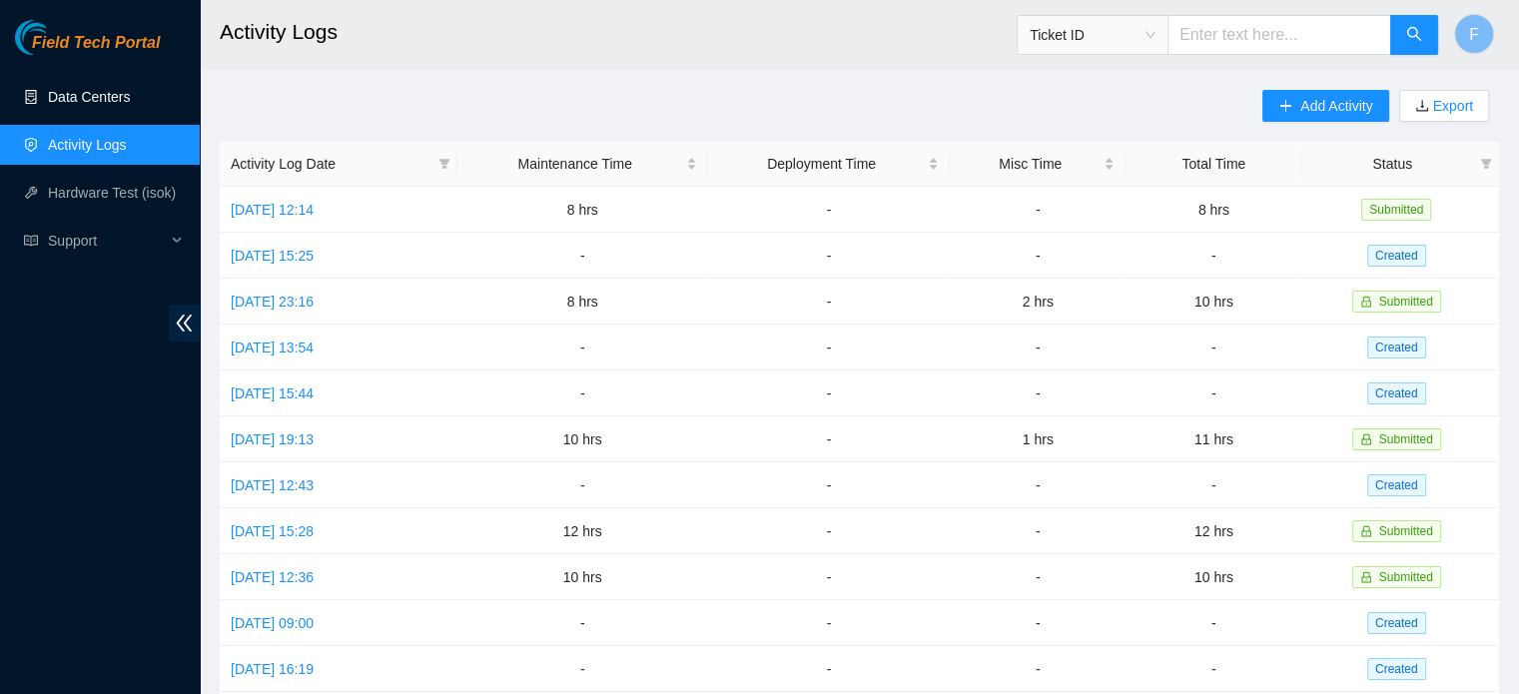
click at [94, 96] on link "Data Centers" at bounding box center [89, 97] width 82 height 16
